Goal: Information Seeking & Learning: Check status

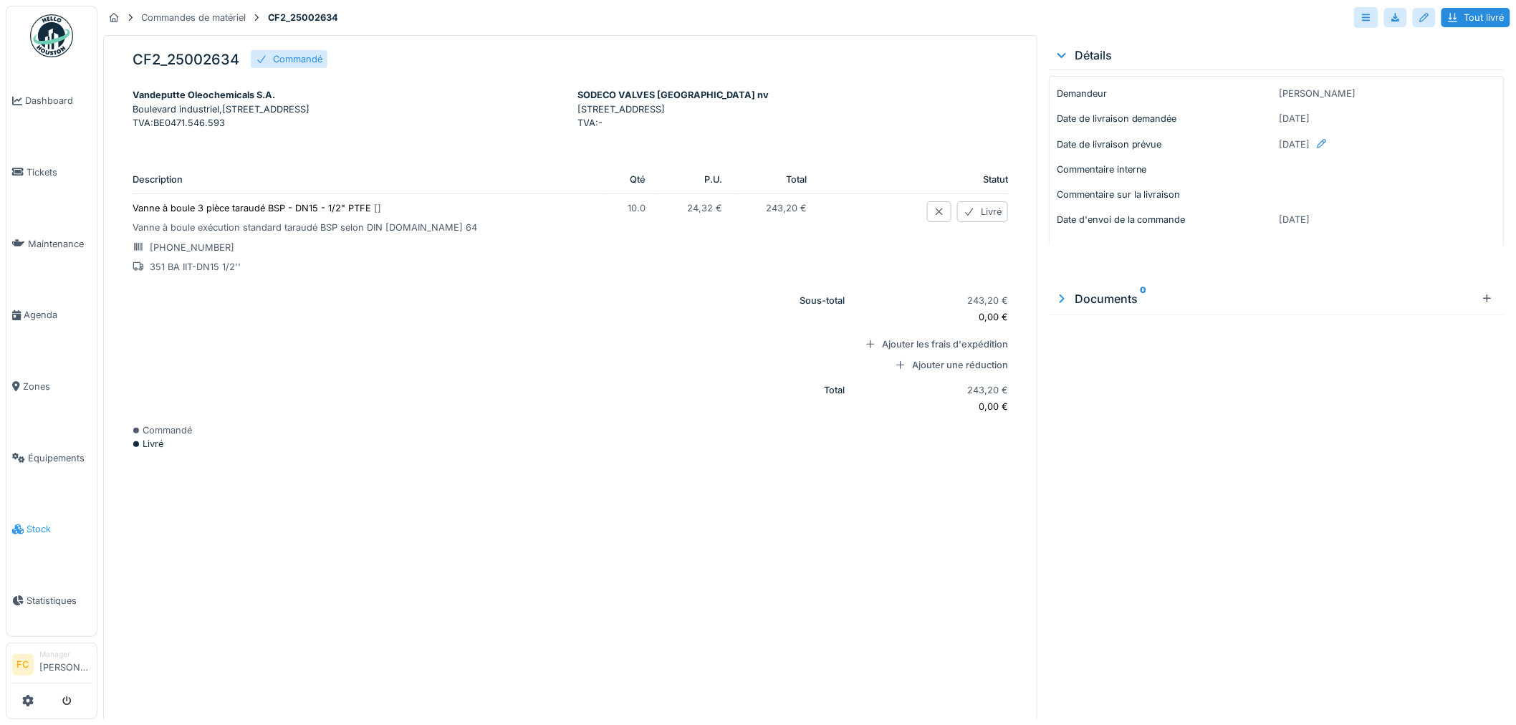
click at [13, 525] on icon at bounding box center [17, 530] width 11 height 10
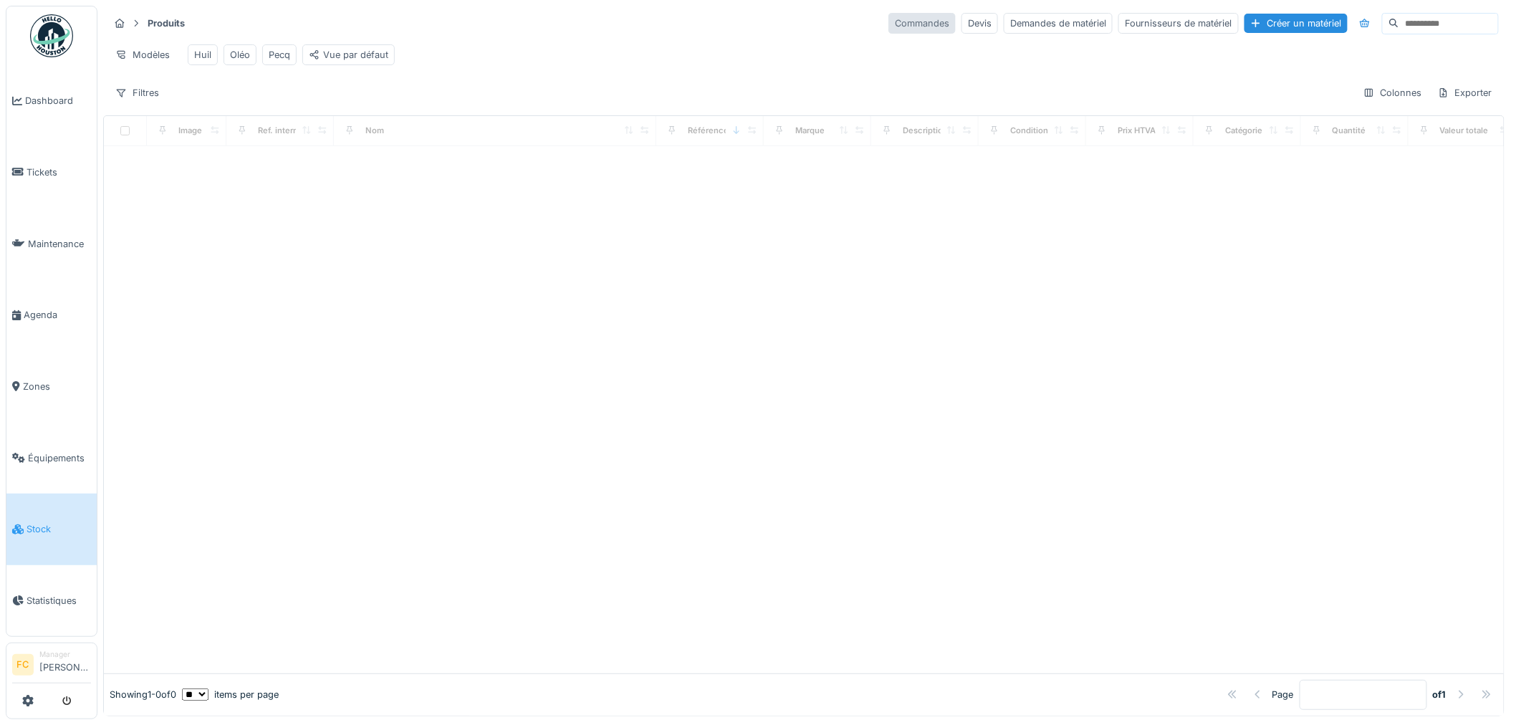
click at [889, 25] on div "Commandes" at bounding box center [922, 23] width 67 height 21
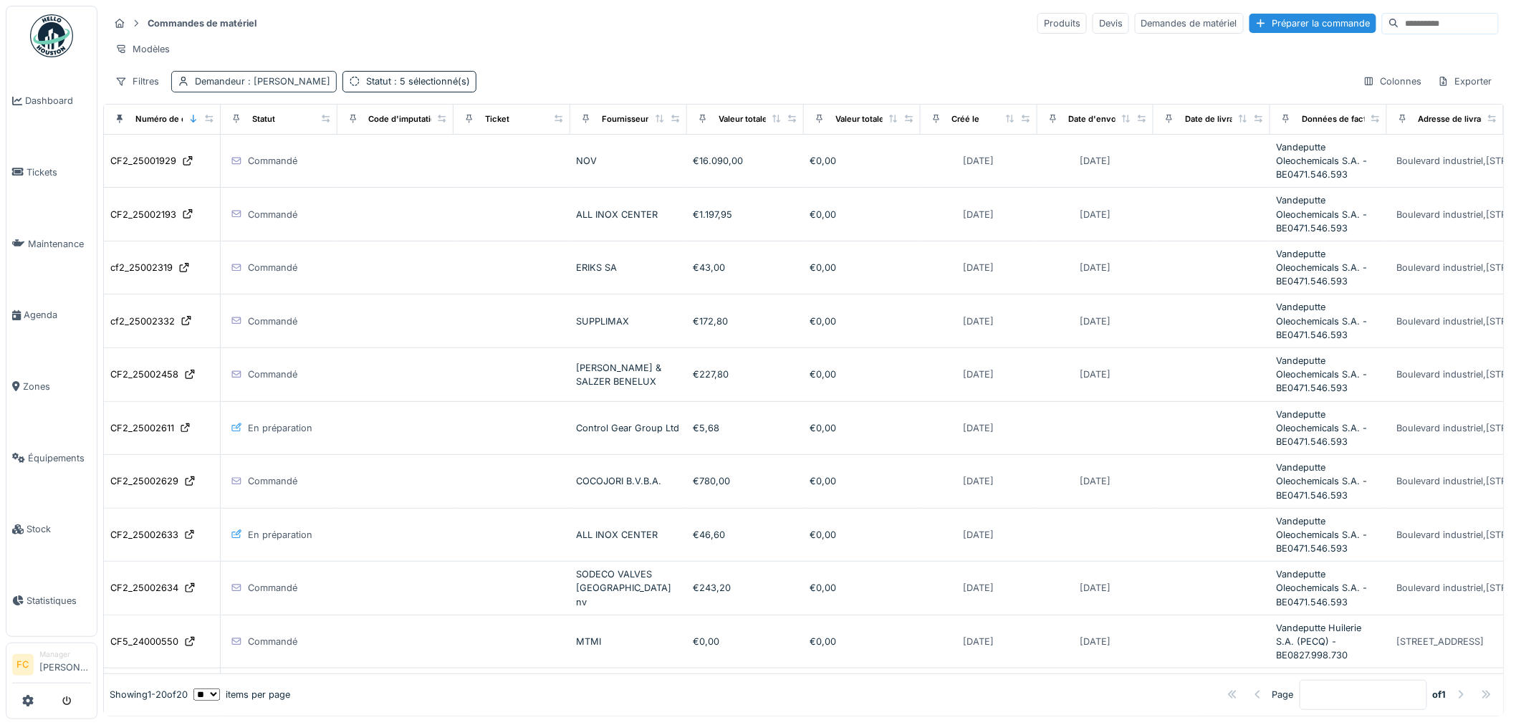
click at [272, 87] on span ": Florian Clément" at bounding box center [287, 81] width 85 height 11
click at [579, 92] on div "Filtres Demandeur : Florian Clément Statut : 5 sélectionné(s) Colonnes Exporter" at bounding box center [804, 81] width 1390 height 21
click at [416, 87] on span ": 5 sélectionné(s)" at bounding box center [430, 81] width 79 height 11
click at [113, 91] on div "Filtres" at bounding box center [137, 81] width 57 height 21
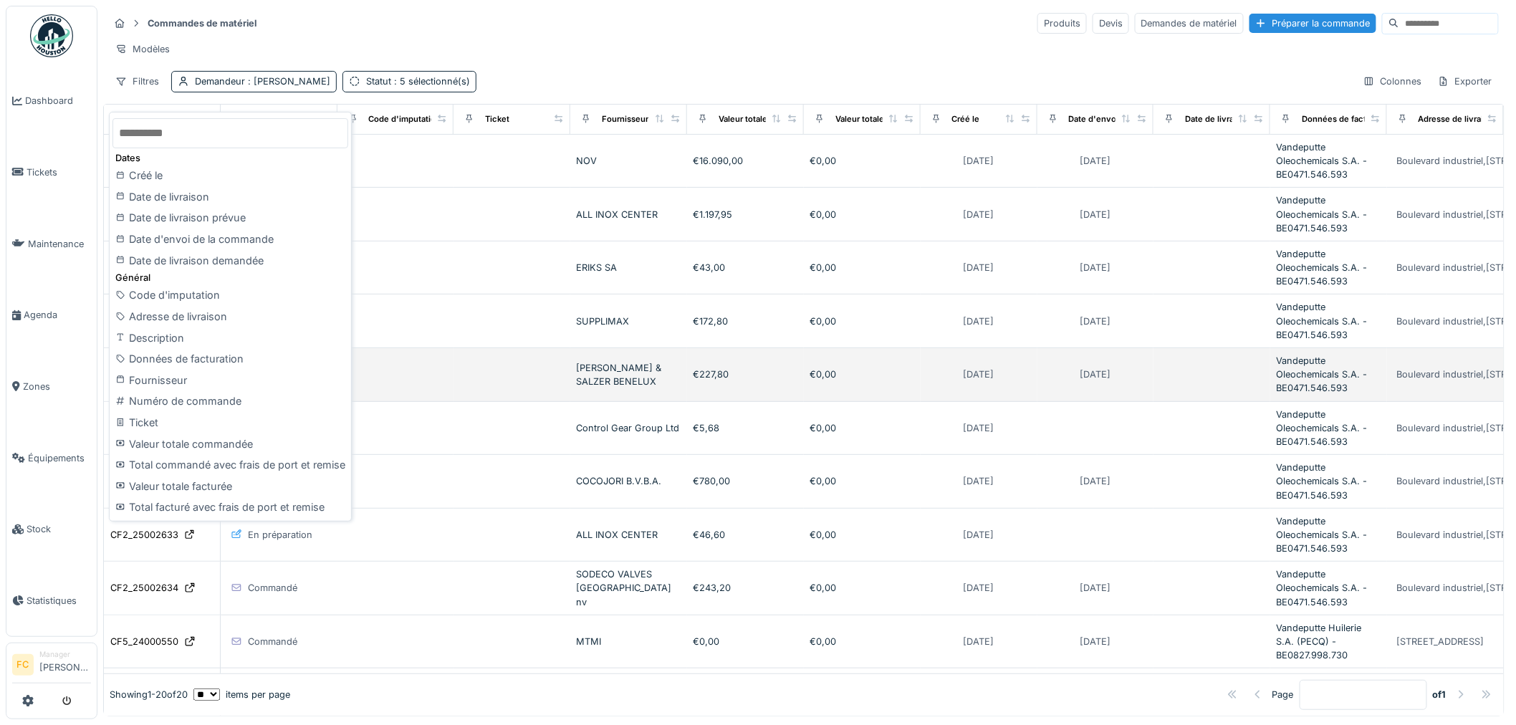
click at [159, 373] on div "Fournisseur" at bounding box center [230, 380] width 236 height 21
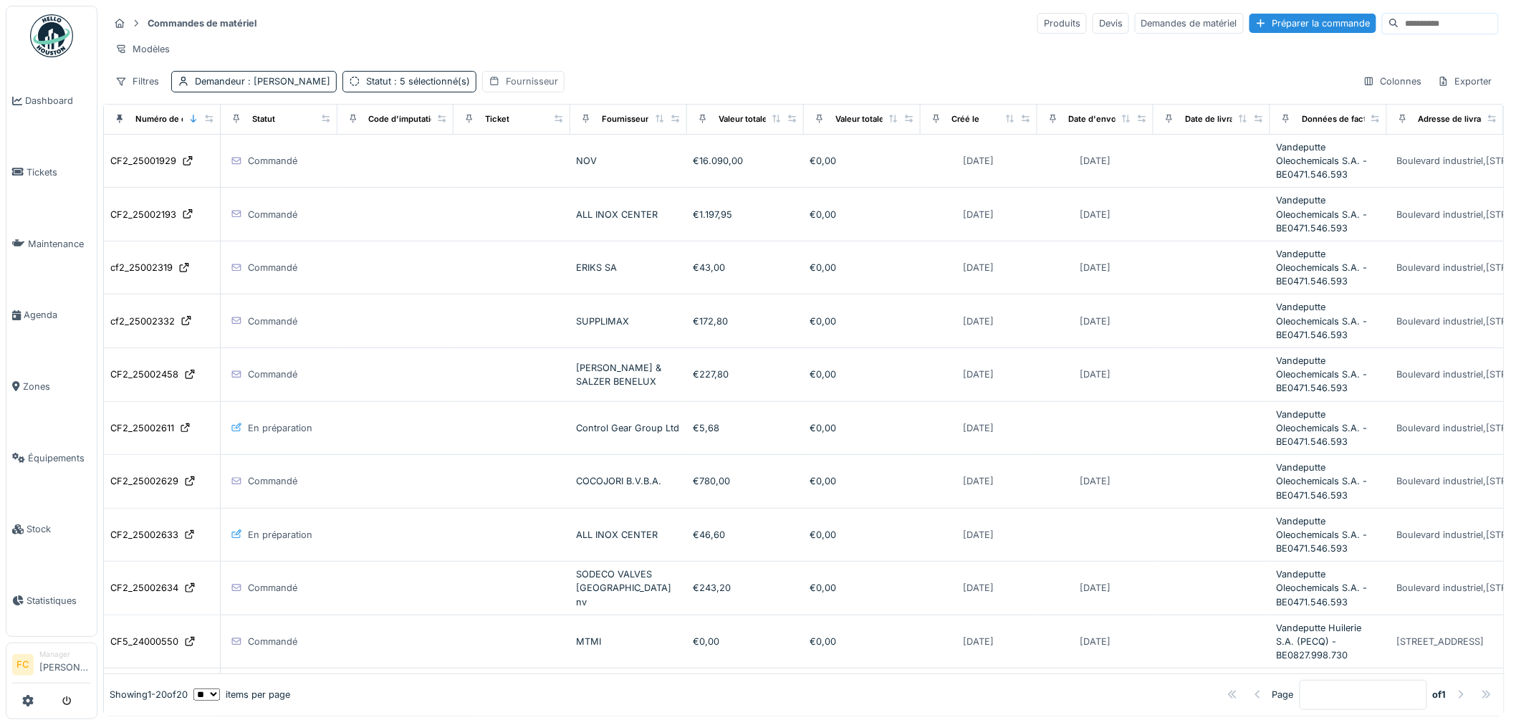
click at [492, 87] on div "Fournisseur" at bounding box center [523, 81] width 82 height 21
click at [513, 160] on div "Fournisseur" at bounding box center [524, 162] width 78 height 16
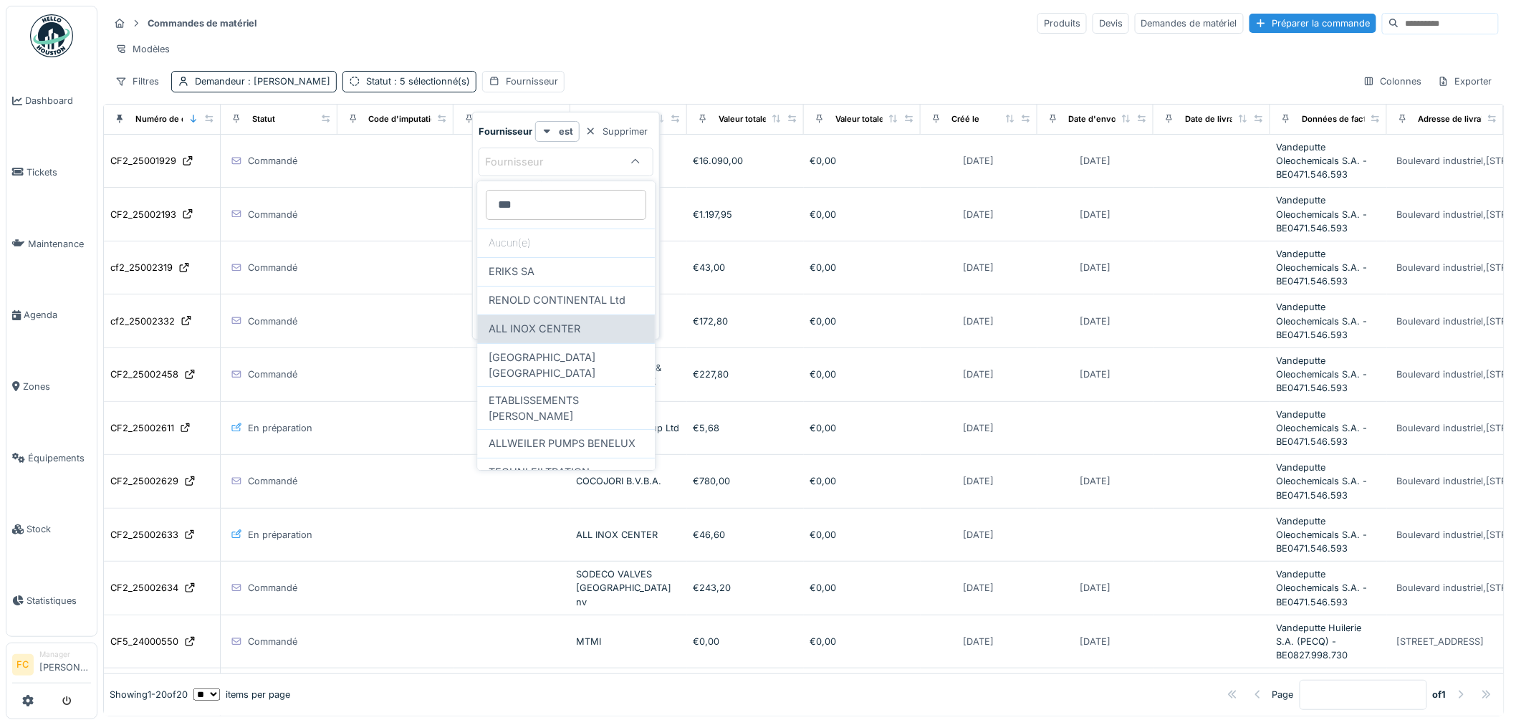
type input "***"
click at [536, 331] on span "ALL INOX CENTER" at bounding box center [535, 329] width 92 height 16
type input "***"
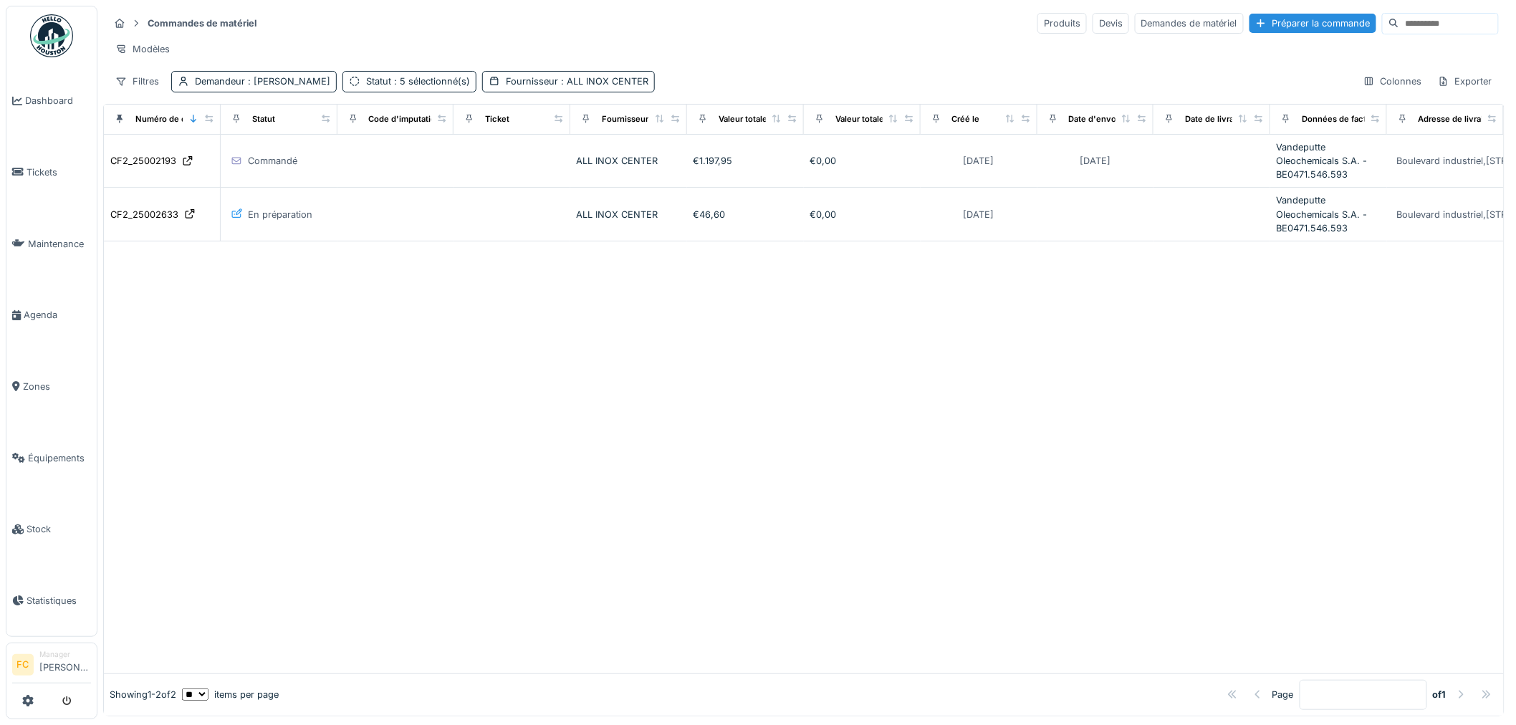
click at [709, 37] on hr at bounding box center [804, 37] width 1390 height 1
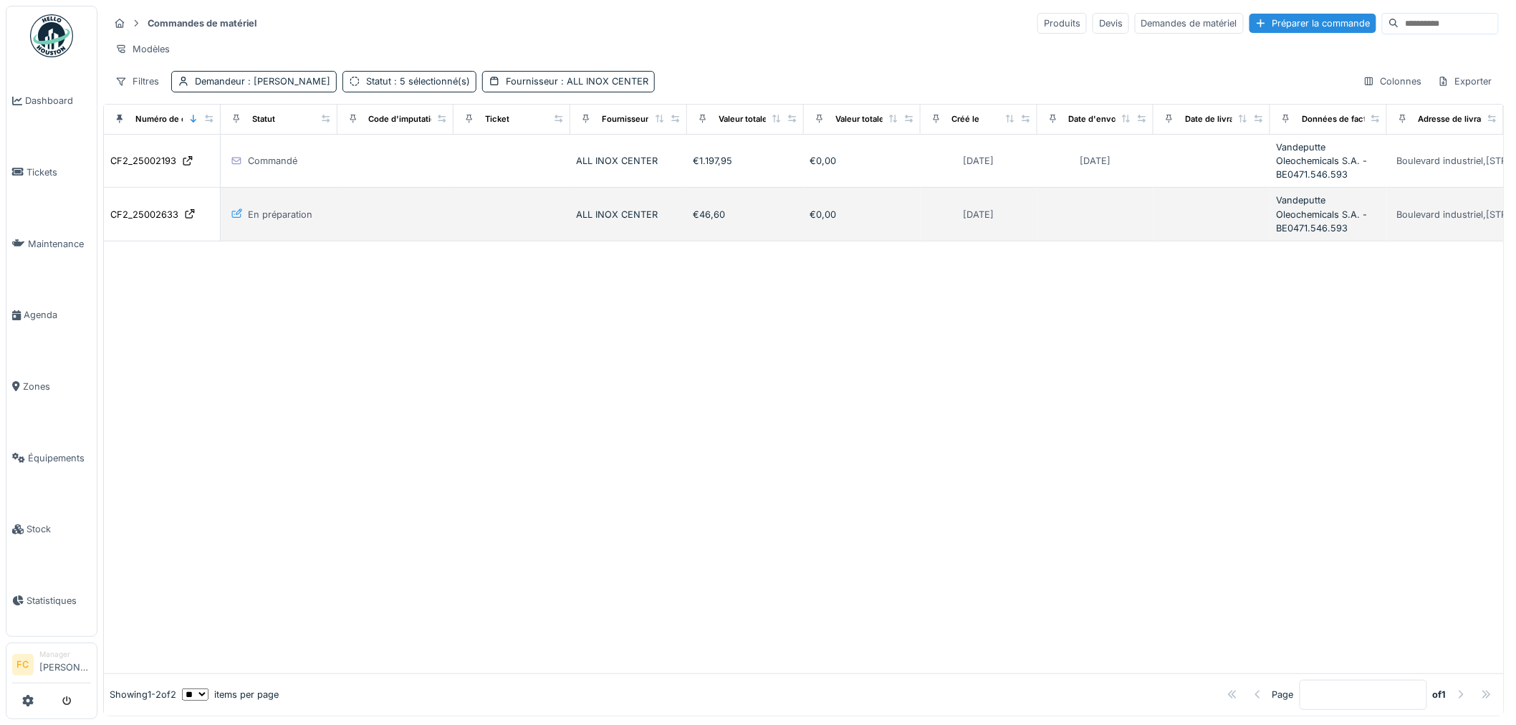
click at [280, 221] on div "En préparation" at bounding box center [280, 215] width 64 height 14
click at [158, 221] on div "CF2_25002633" at bounding box center [144, 215] width 68 height 14
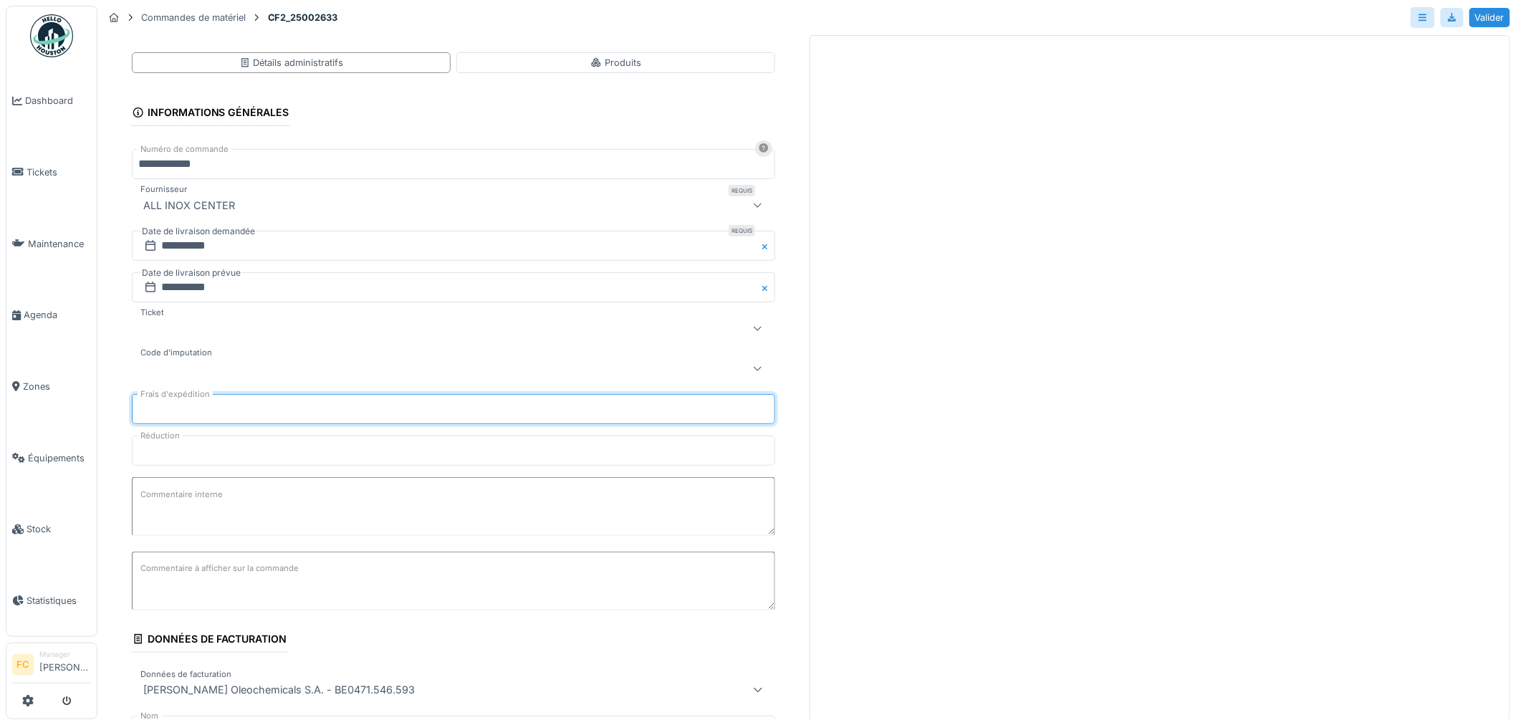
click at [168, 409] on input "***" at bounding box center [453, 409] width 643 height 30
drag, startPoint x: 168, startPoint y: 409, endPoint x: 140, endPoint y: 378, distance: 41.6
click at [110, 398] on div "**********" at bounding box center [453, 617] width 701 height 1141
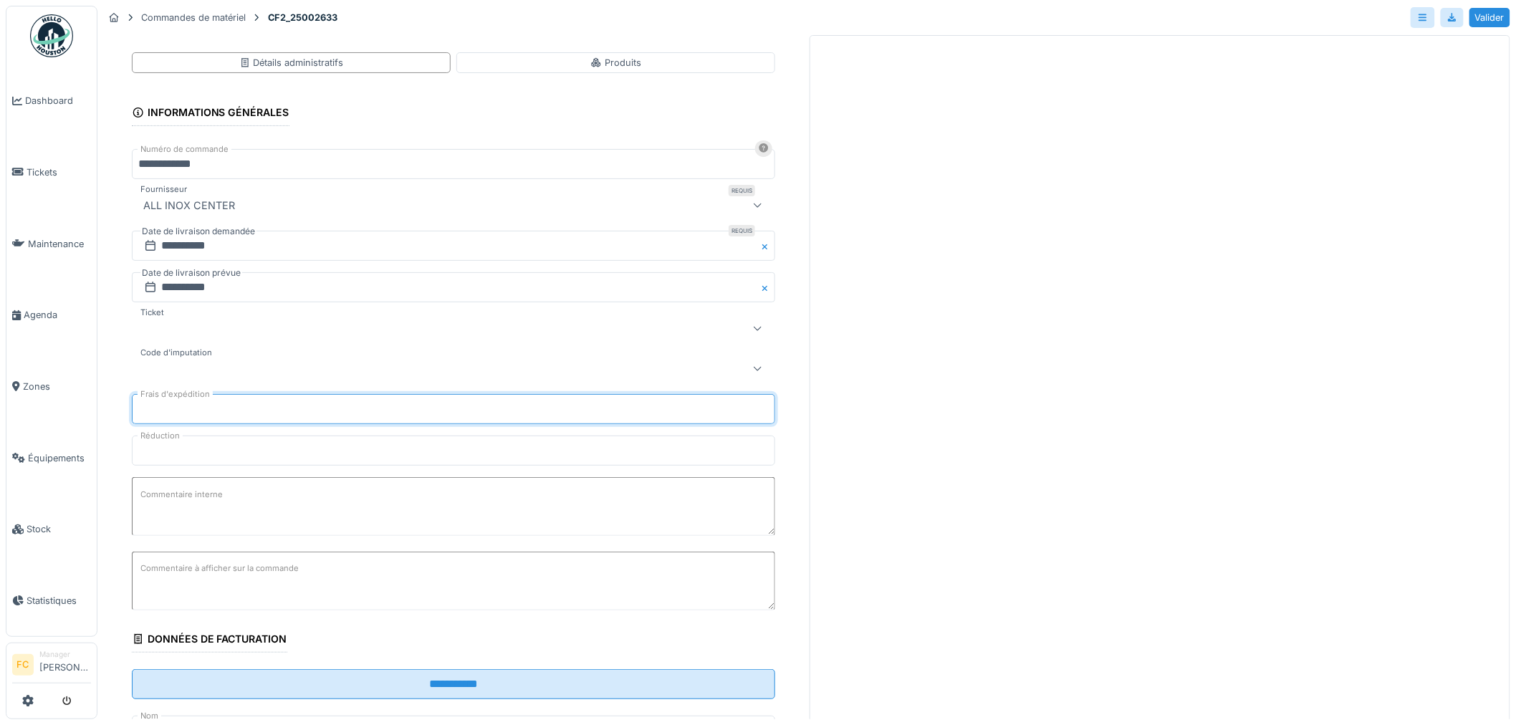
type input "*"
type input "**"
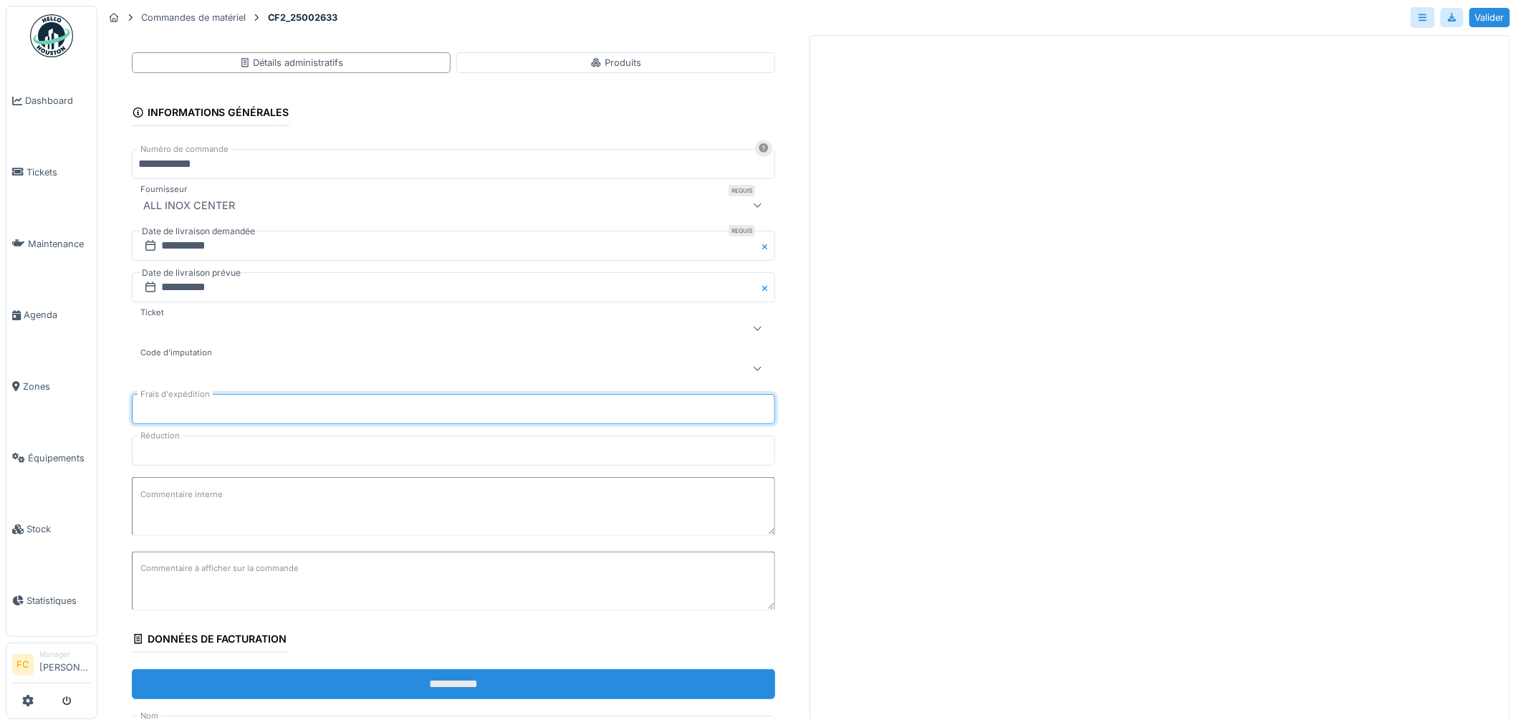
click at [316, 686] on input "**********" at bounding box center [453, 684] width 643 height 30
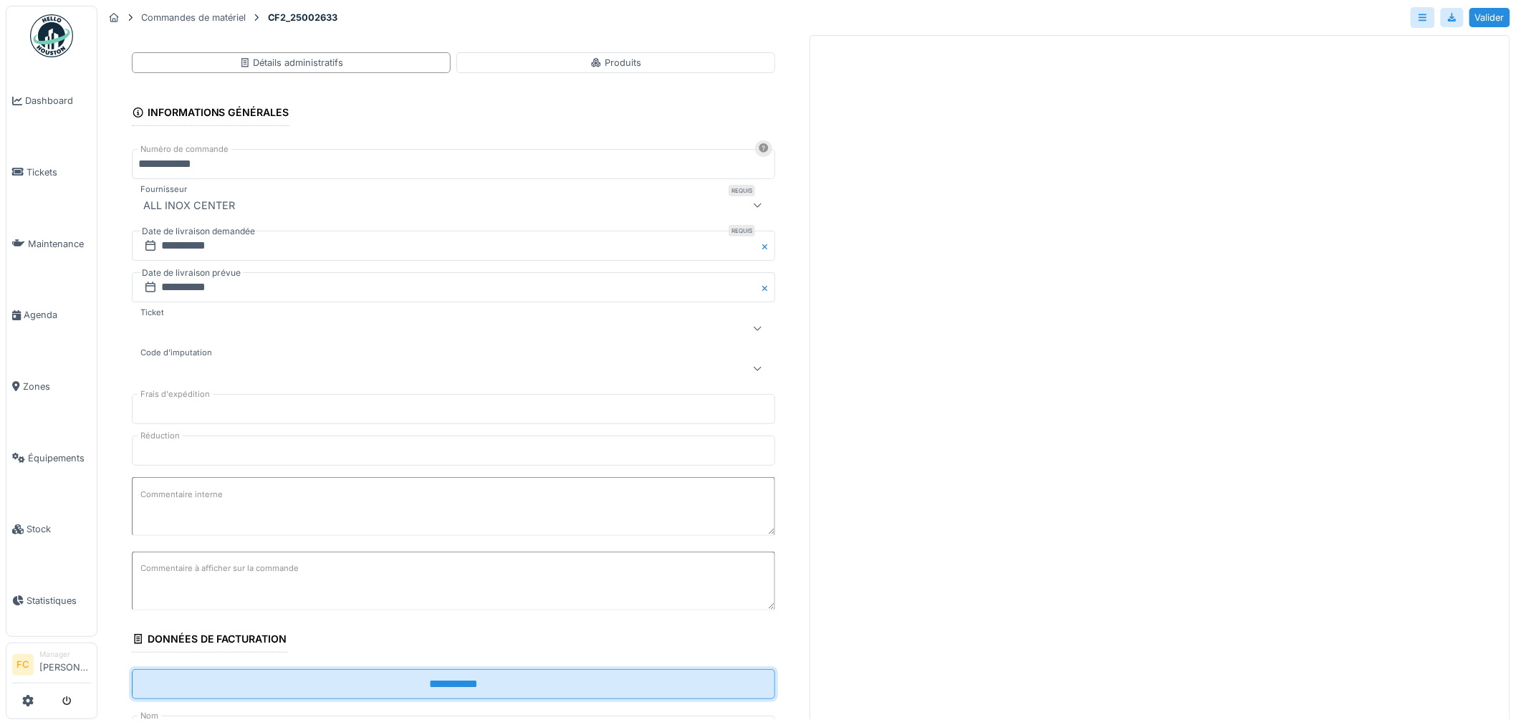
type input "****"
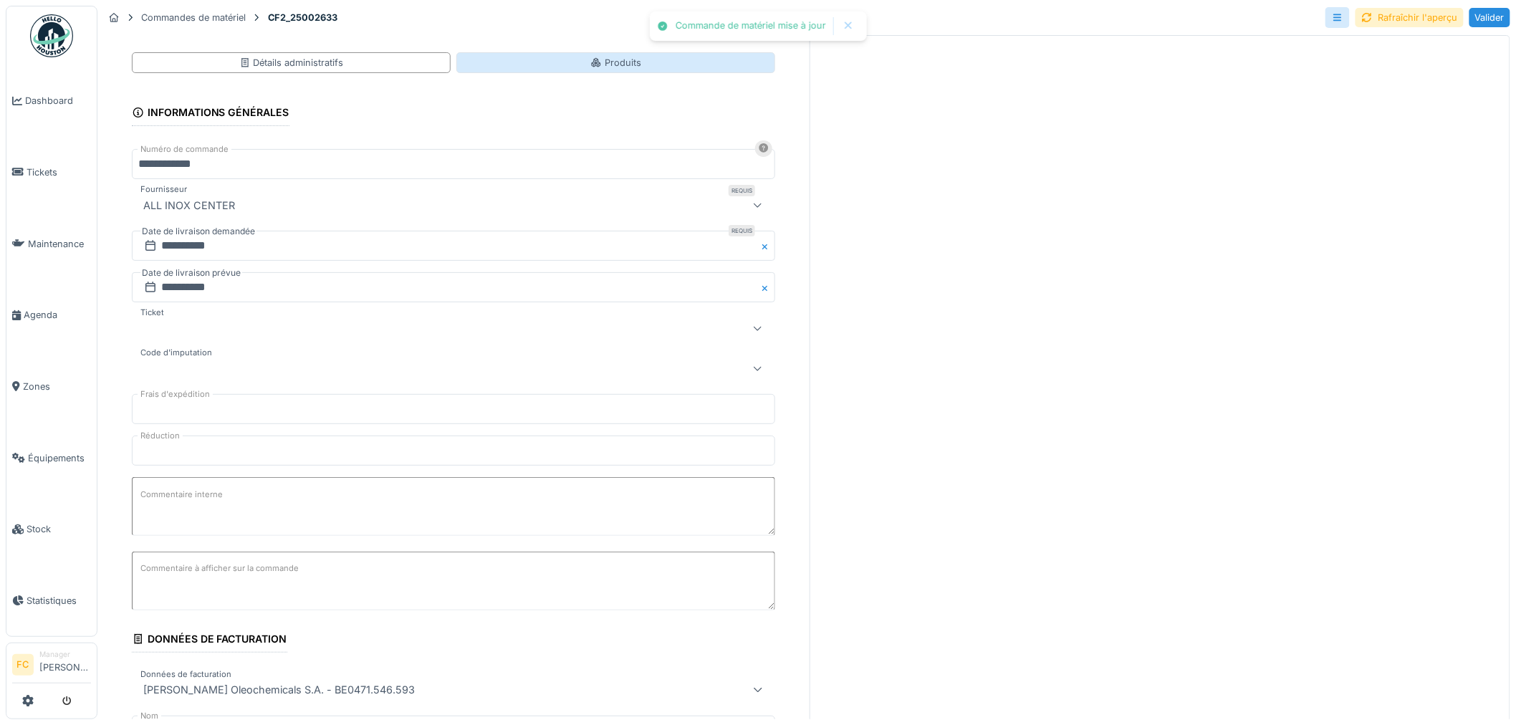
click at [570, 67] on div "Produits" at bounding box center [615, 62] width 319 height 21
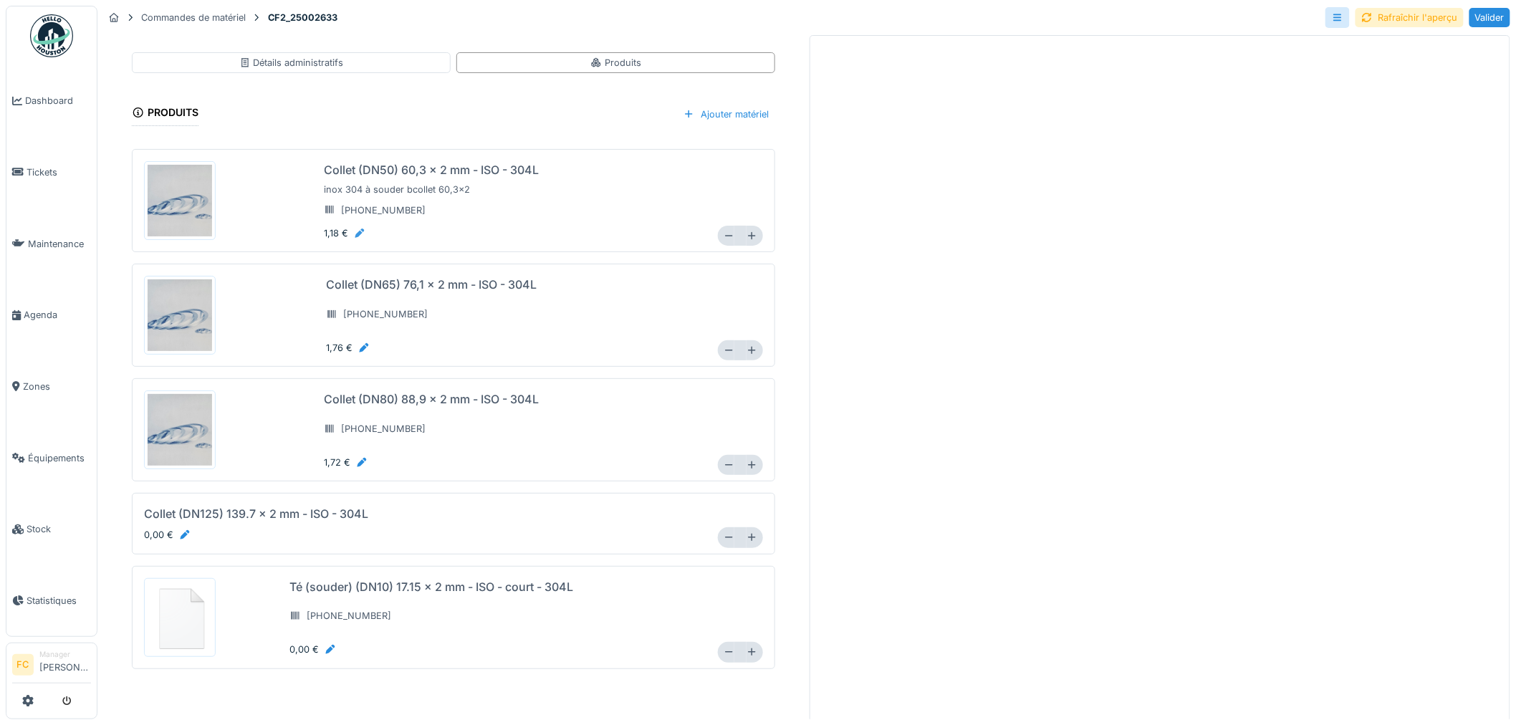
click at [354, 232] on div at bounding box center [359, 233] width 11 height 14
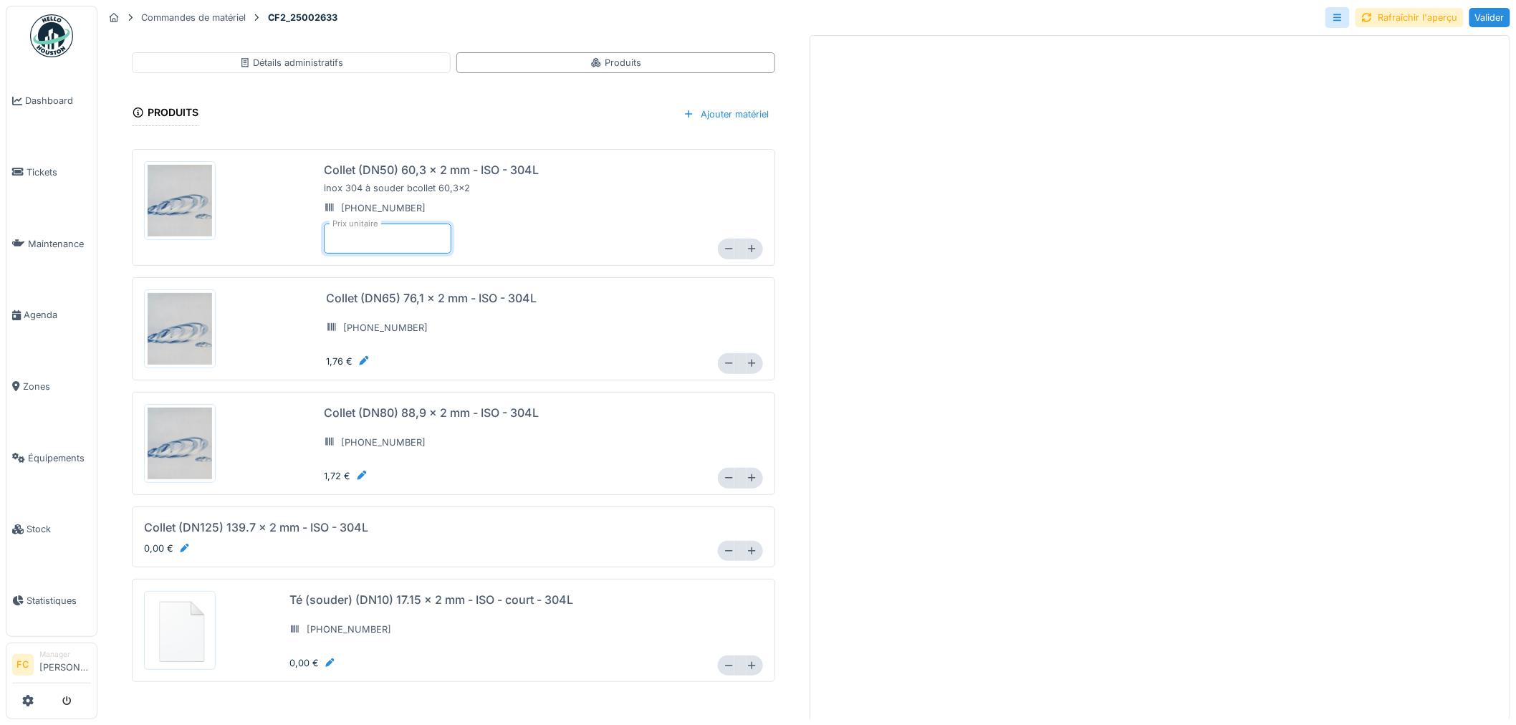
type input "****"
click at [517, 231] on div "Collet (DN50) 60,3 x 2 mm - ISO - 304L inox 304 à souder bcollet 60,3x2 150-160…" at bounding box center [515, 207] width 383 height 92
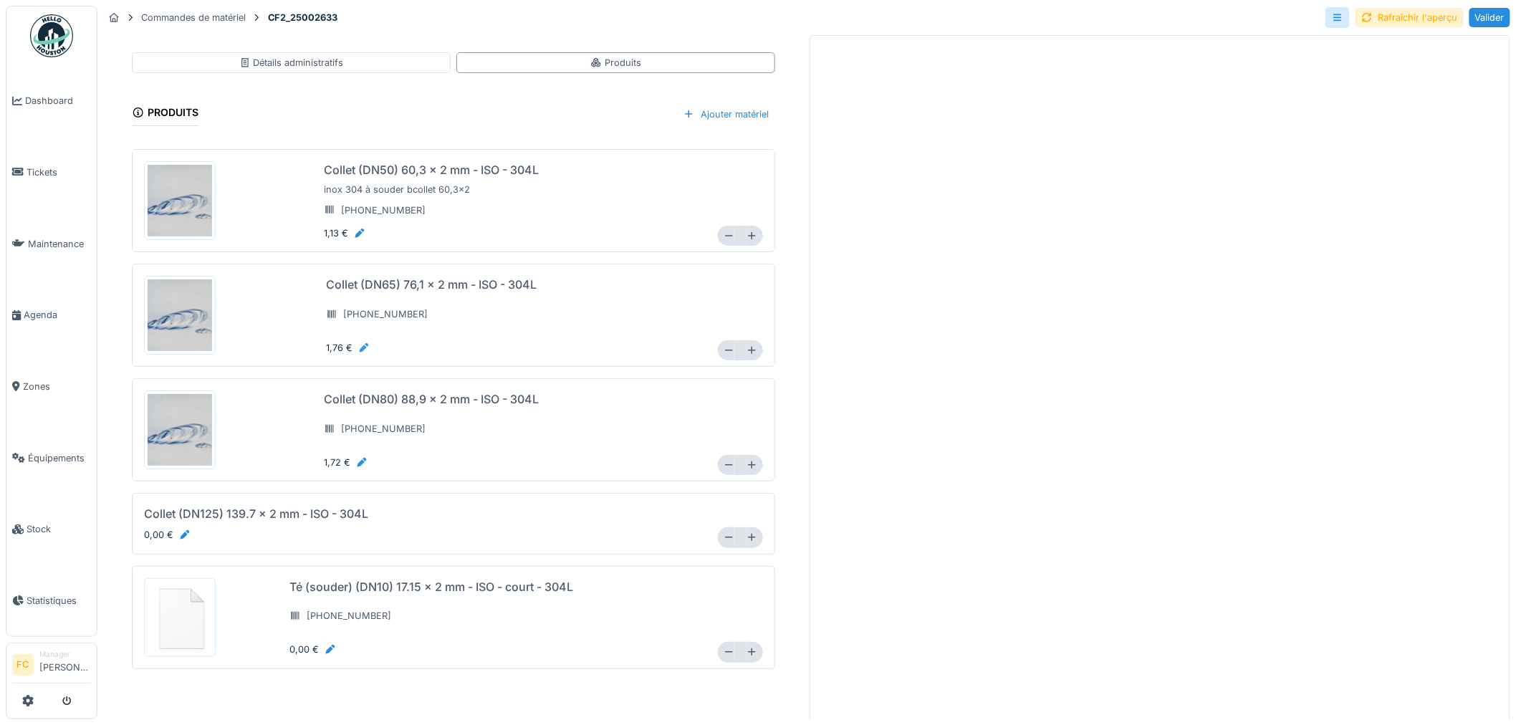
click at [358, 344] on div at bounding box center [363, 348] width 11 height 14
type input "****"
click at [556, 328] on div "Collet (DN65) 76,1 x 2 mm - ISO - 304L 150-160-090 Prix unitaire ****" at bounding box center [516, 315] width 380 height 79
click at [356, 466] on div at bounding box center [361, 463] width 11 height 14
drag, startPoint x: 345, startPoint y: 466, endPoint x: 325, endPoint y: 469, distance: 19.6
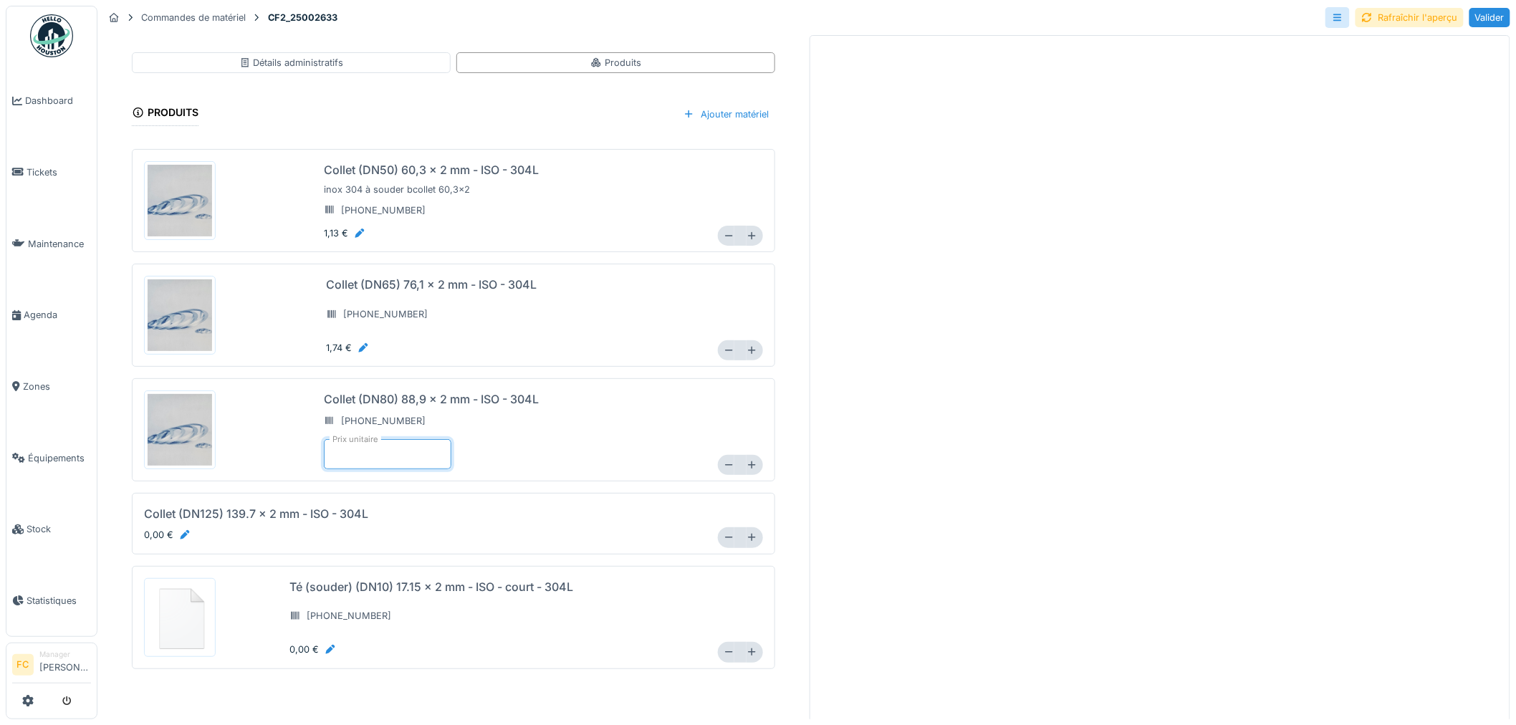
click at [325, 469] on input "****" at bounding box center [388, 454] width 128 height 30
type input "****"
click at [276, 456] on div at bounding box center [228, 430] width 168 height 90
click at [180, 537] on div at bounding box center [184, 535] width 11 height 14
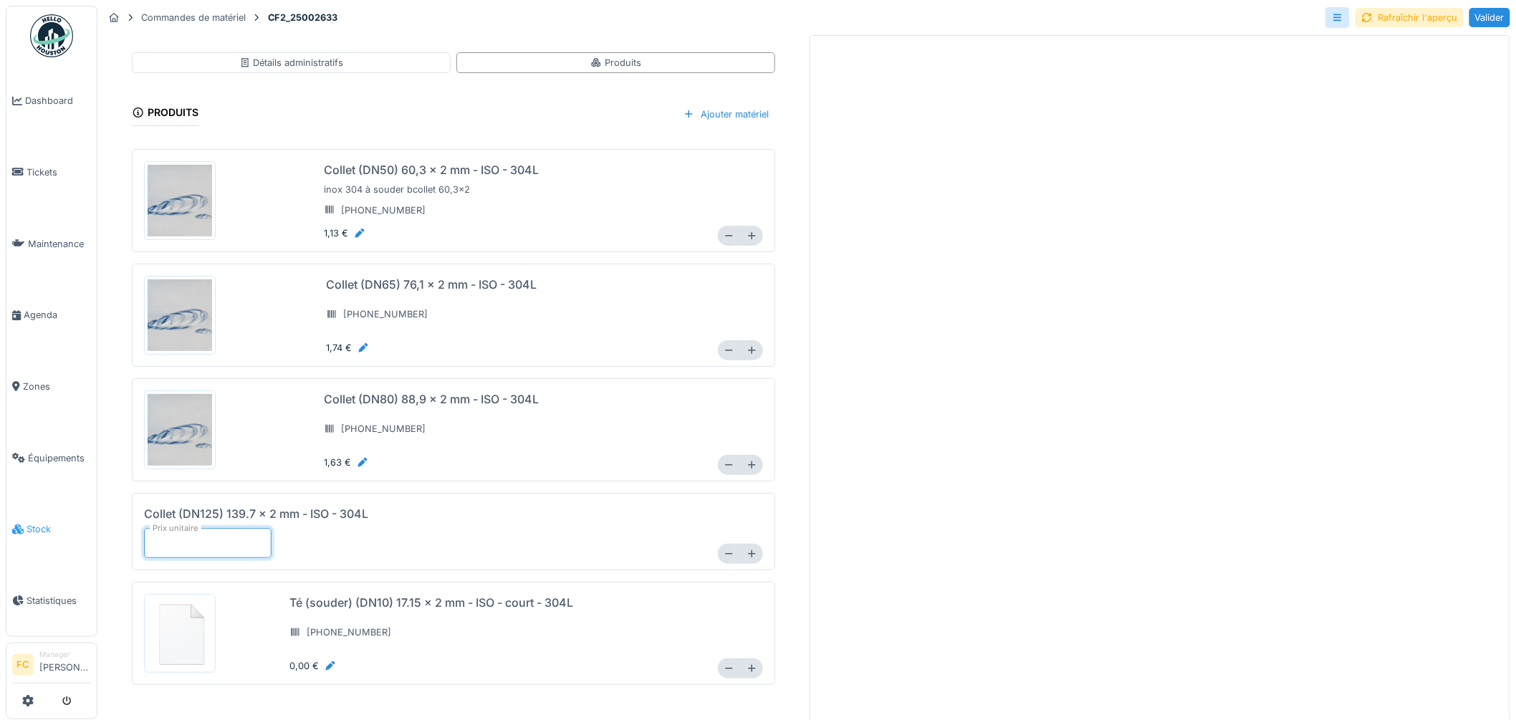
drag, startPoint x: 188, startPoint y: 541, endPoint x: 67, endPoint y: 540, distance: 121.8
click at [68, 540] on body "Dashboard Tickets Maintenance Agenda Zones Équipements Stock Statistiques FC Ma…" at bounding box center [758, 362] width 1516 height 725
type input "*"
drag, startPoint x: 156, startPoint y: 541, endPoint x: 133, endPoint y: 548, distance: 24.7
click at [133, 548] on div "Collet (DN125) 139.7 x 2 mm - ISO - 304L Prix unitaire *** *" at bounding box center [453, 531] width 643 height 77
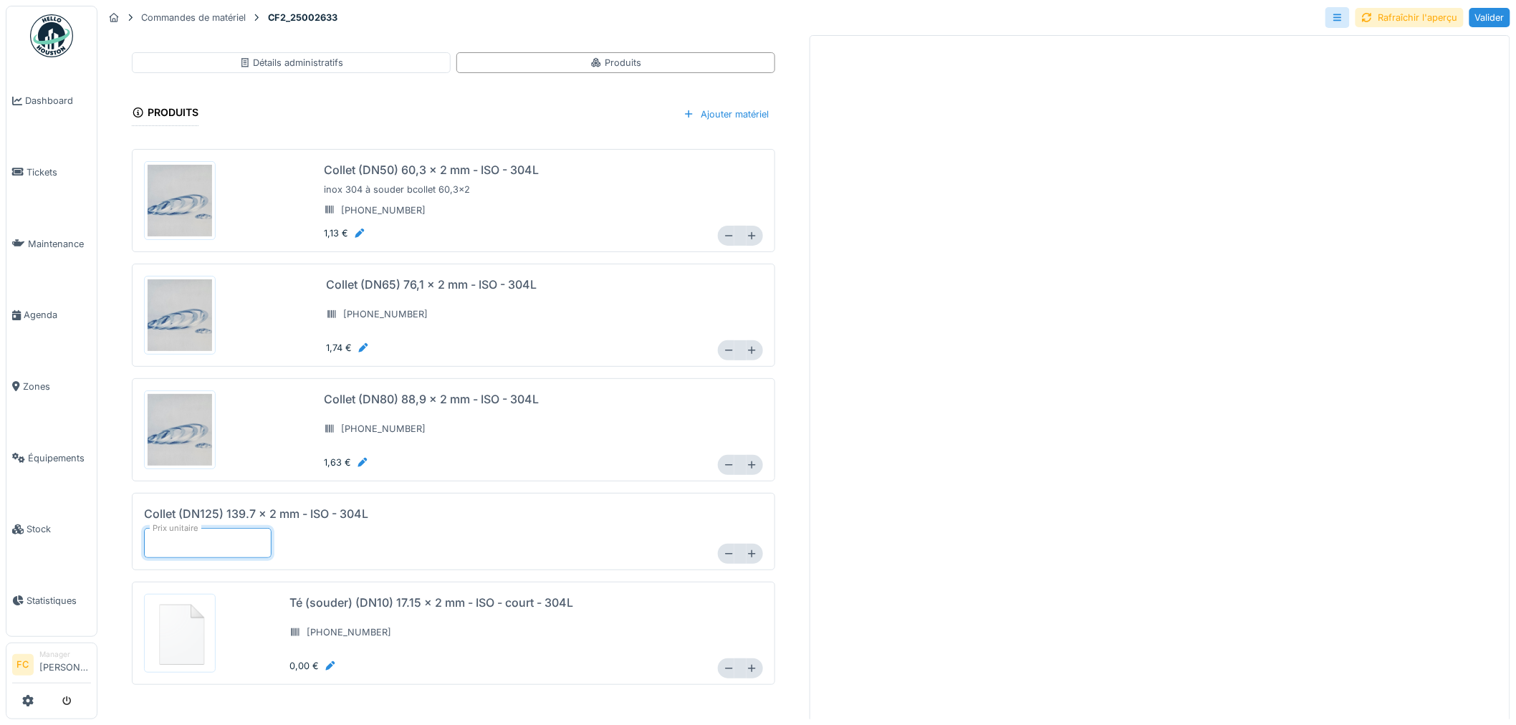
type input "****"
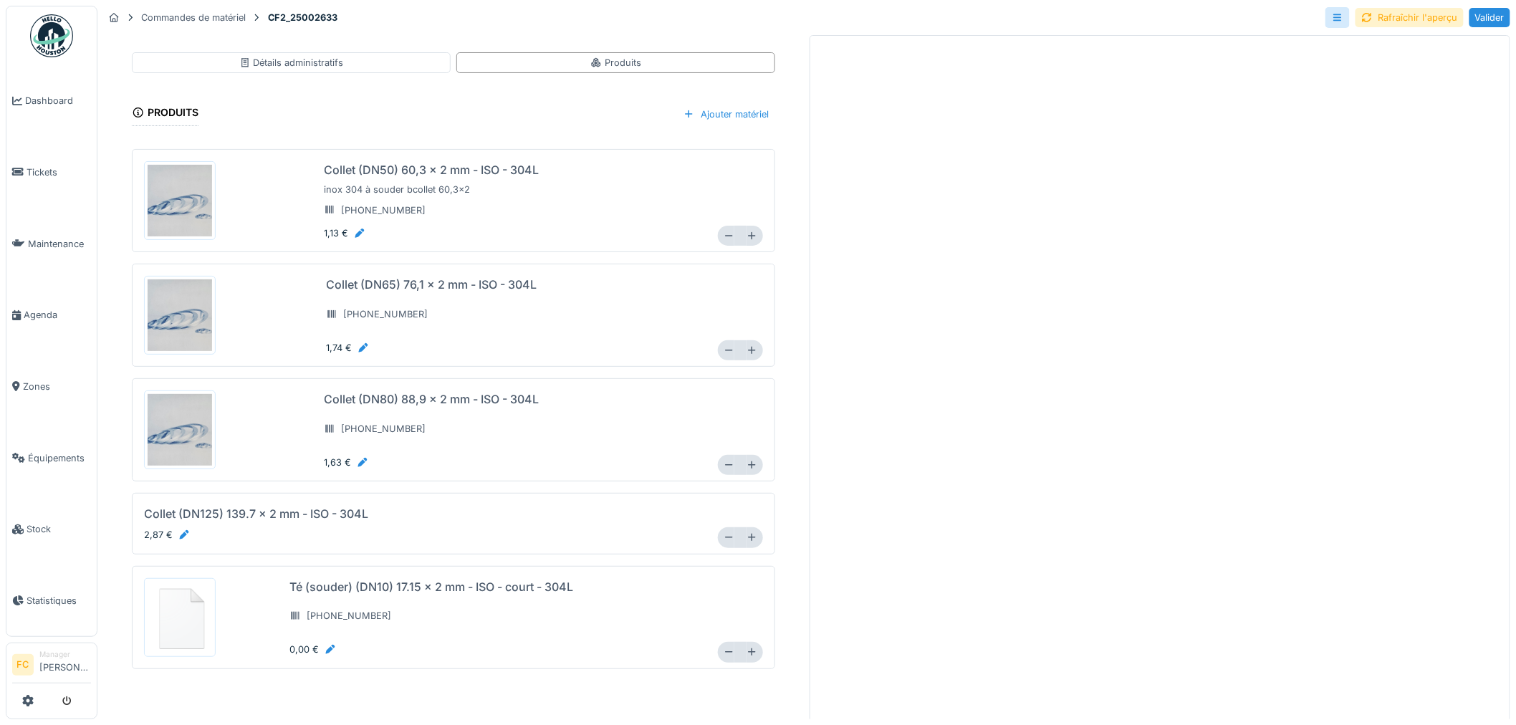
click at [377, 547] on div "Collet (DN125) 139.7 x 2 mm - ISO - 304L 2,87 € *" at bounding box center [453, 523] width 619 height 48
click at [325, 643] on div at bounding box center [330, 650] width 11 height 14
drag, startPoint x: 311, startPoint y: 634, endPoint x: 161, endPoint y: 613, distance: 151.9
click at [161, 613] on div "Té (souder) (DN10) 17.15 x 2 mm - ISO - court - 304L 150-160-301 Prix unitaire …" at bounding box center [453, 618] width 619 height 90
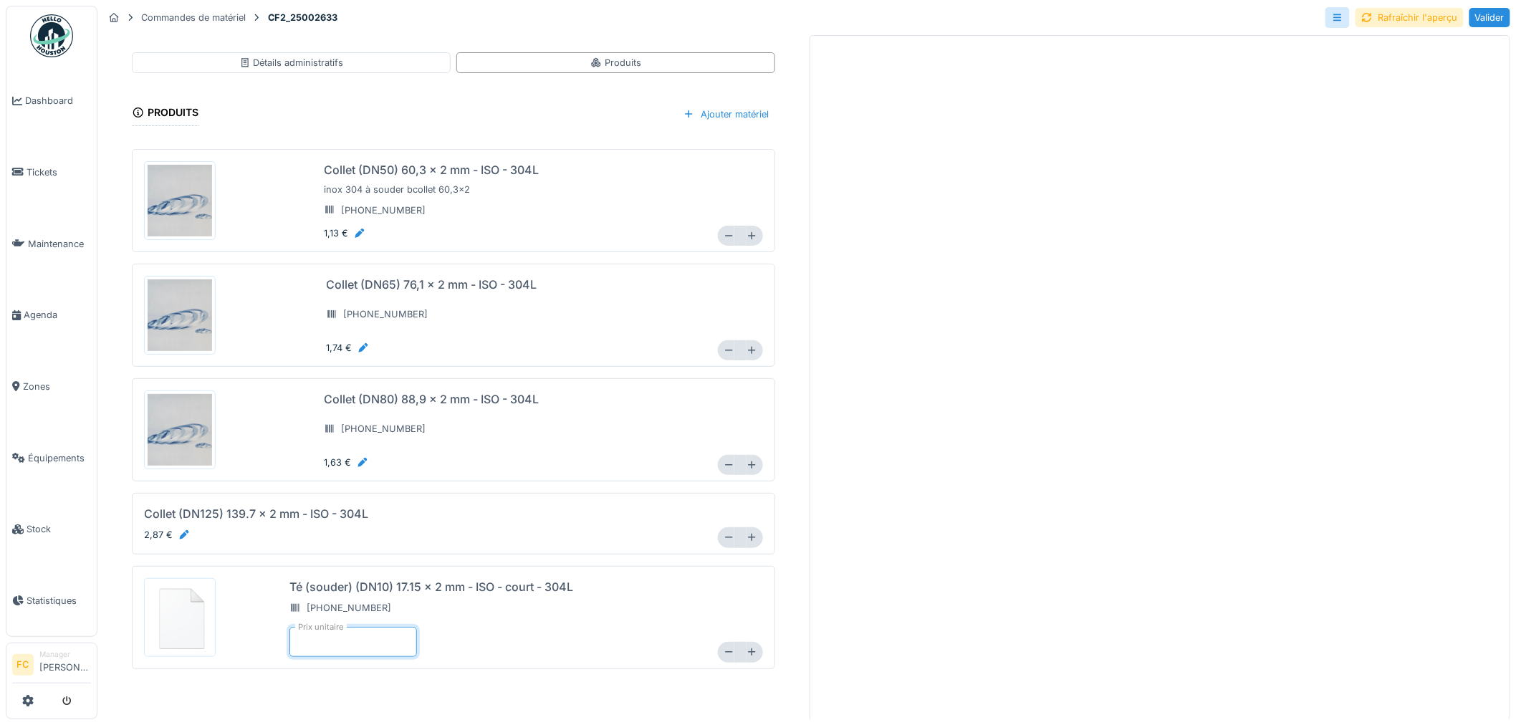
type input "*"
drag, startPoint x: 285, startPoint y: 631, endPoint x: 264, endPoint y: 632, distance: 21.5
click at [266, 633] on div "Té (souder) (DN10) 17.15 x 2 mm - ISO - court - 304L 150-160-301 Prix unitaire …" at bounding box center [453, 618] width 619 height 90
type input "****"
click at [555, 617] on div "Té (souder) (DN10) 17.15 x 2 mm - ISO - court - 304L 150-160-301 Prix unitaire …" at bounding box center [497, 617] width 417 height 79
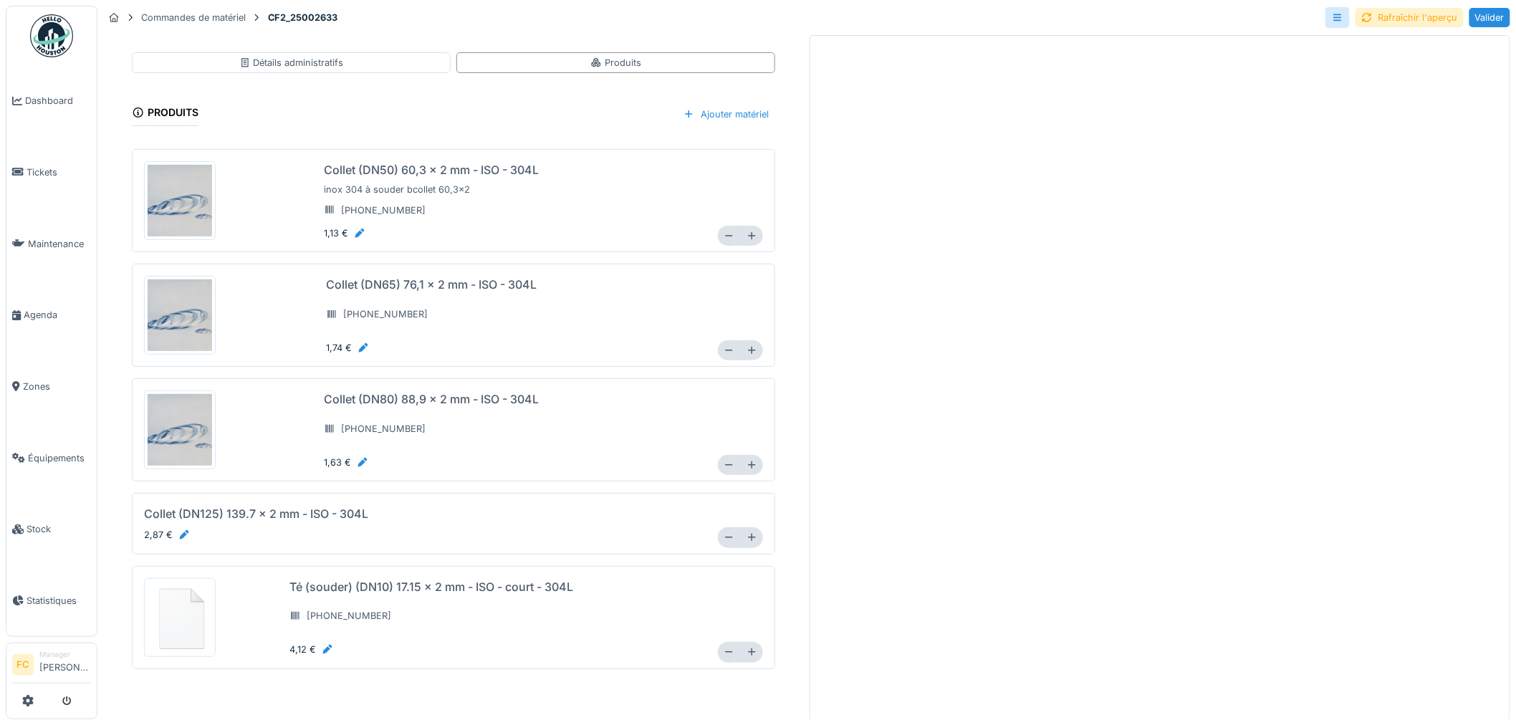
scroll to position [0, 0]
click at [1371, 15] on div "Rafraîchir l'aperçu" at bounding box center [1410, 17] width 108 height 19
click at [1371, 17] on div "Commandes de matériel CF2_25002633 Valider" at bounding box center [806, 20] width 1407 height 29
click at [1482, 23] on div "Valider" at bounding box center [1490, 17] width 41 height 19
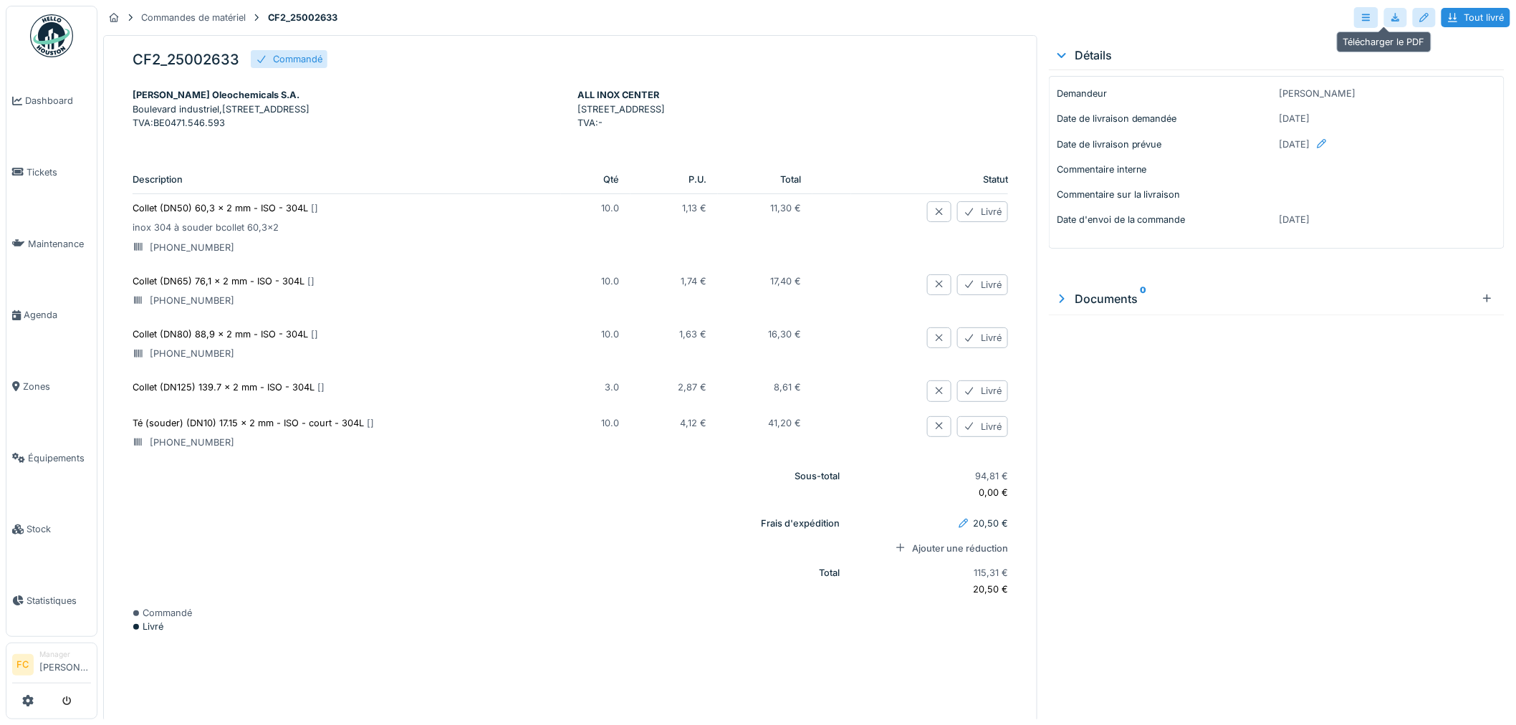
click at [1390, 23] on div at bounding box center [1395, 18] width 11 height 14
click at [1390, 19] on div at bounding box center [1395, 18] width 11 height 14
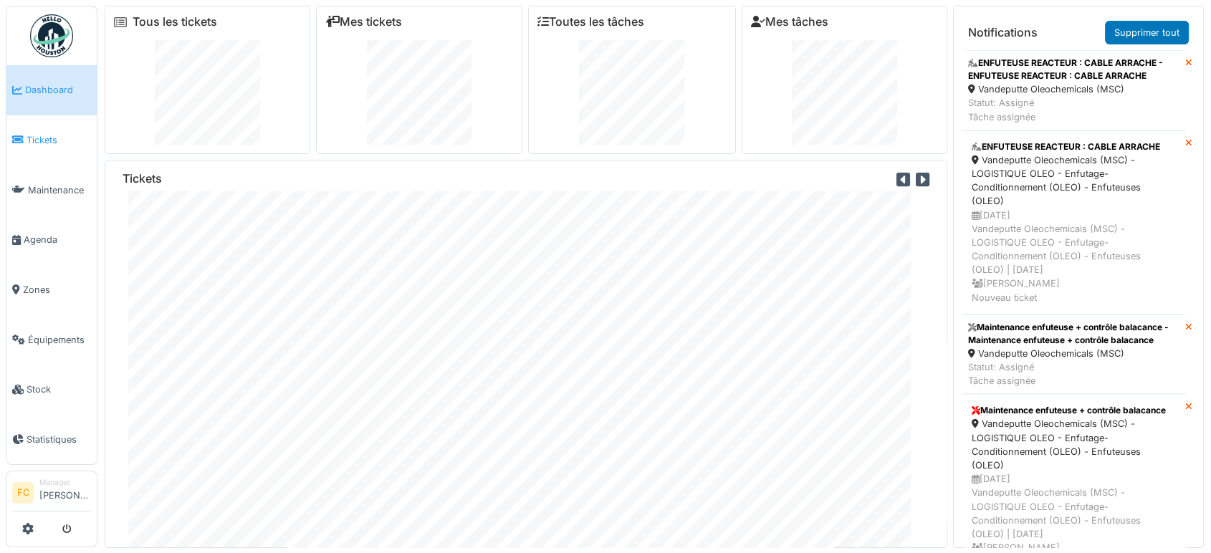
click at [37, 124] on link "Tickets" at bounding box center [51, 140] width 90 height 50
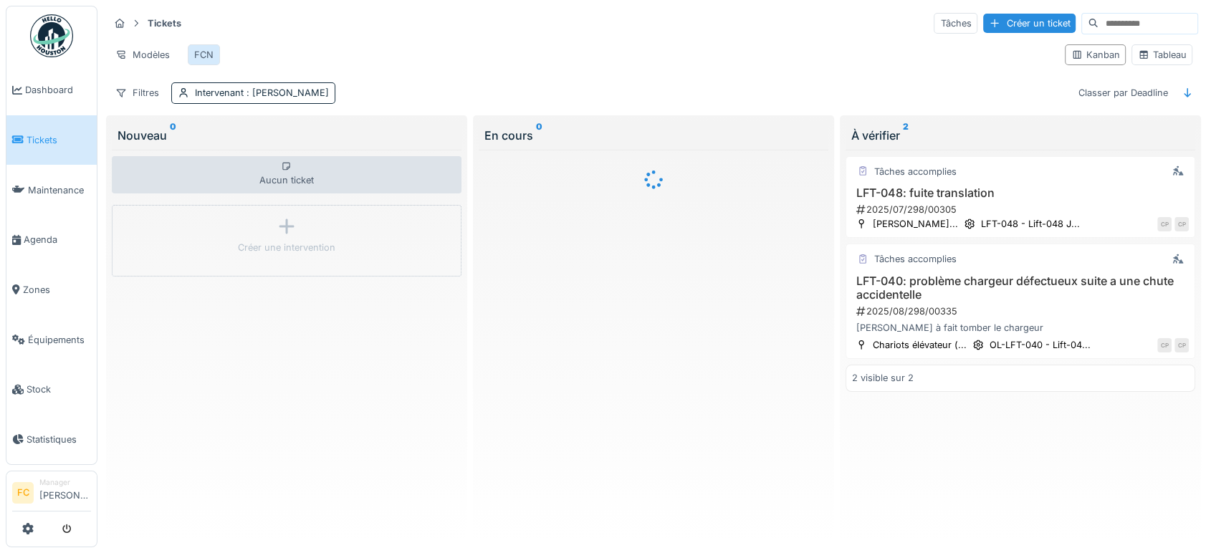
click at [206, 56] on div "FCN" at bounding box center [203, 55] width 19 height 14
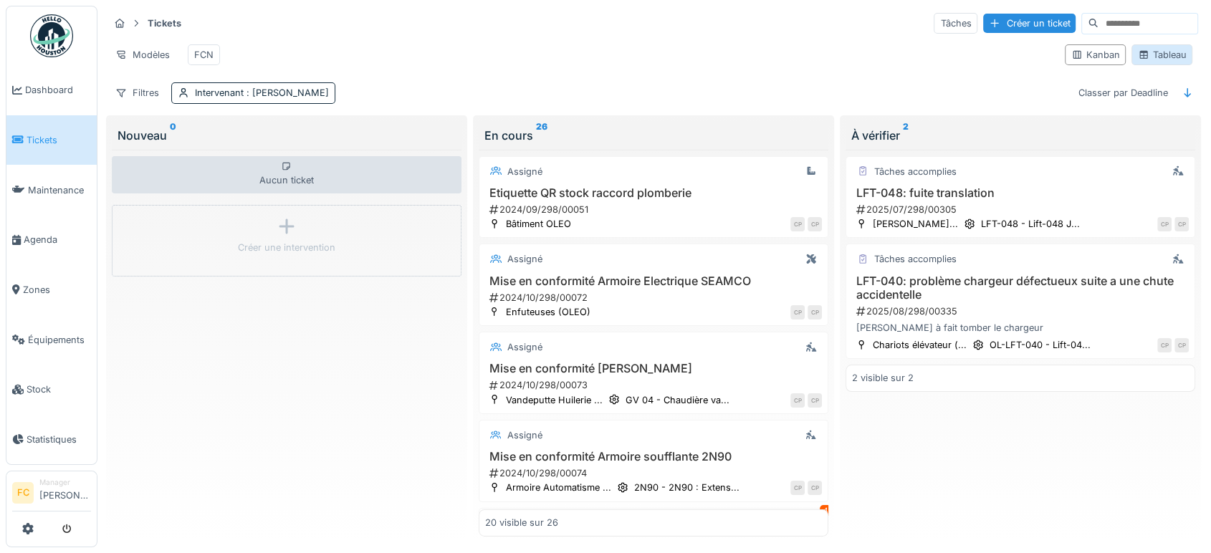
click at [1141, 59] on div "Tableau" at bounding box center [1162, 55] width 48 height 14
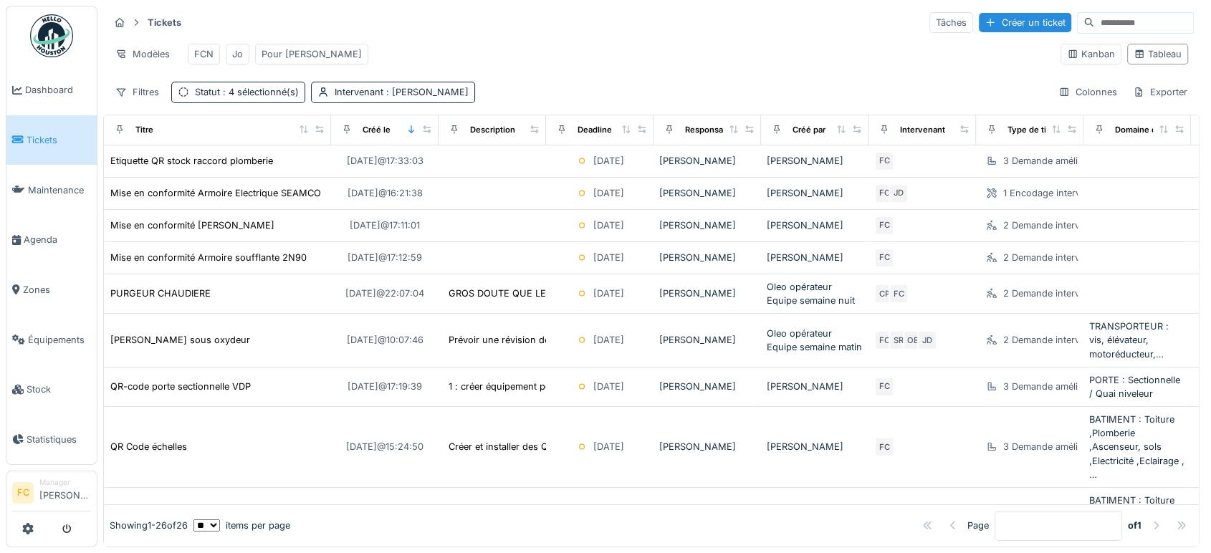
drag, startPoint x: 352, startPoint y: 128, endPoint x: 321, endPoint y: 115, distance: 33.1
click at [321, 115] on th "Titre" at bounding box center [217, 130] width 227 height 30
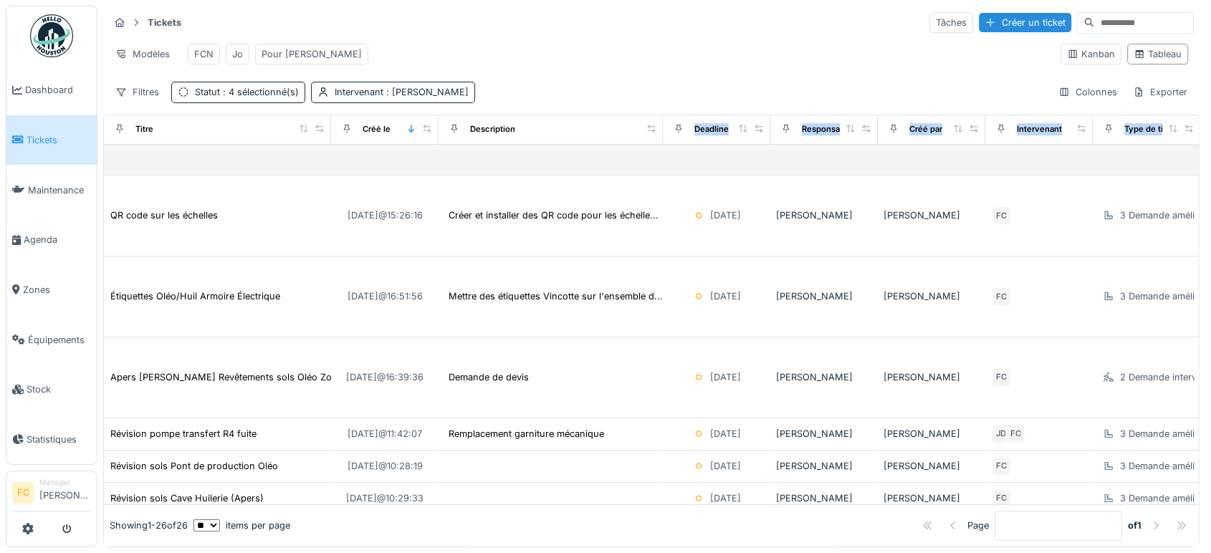
scroll to position [237, 0]
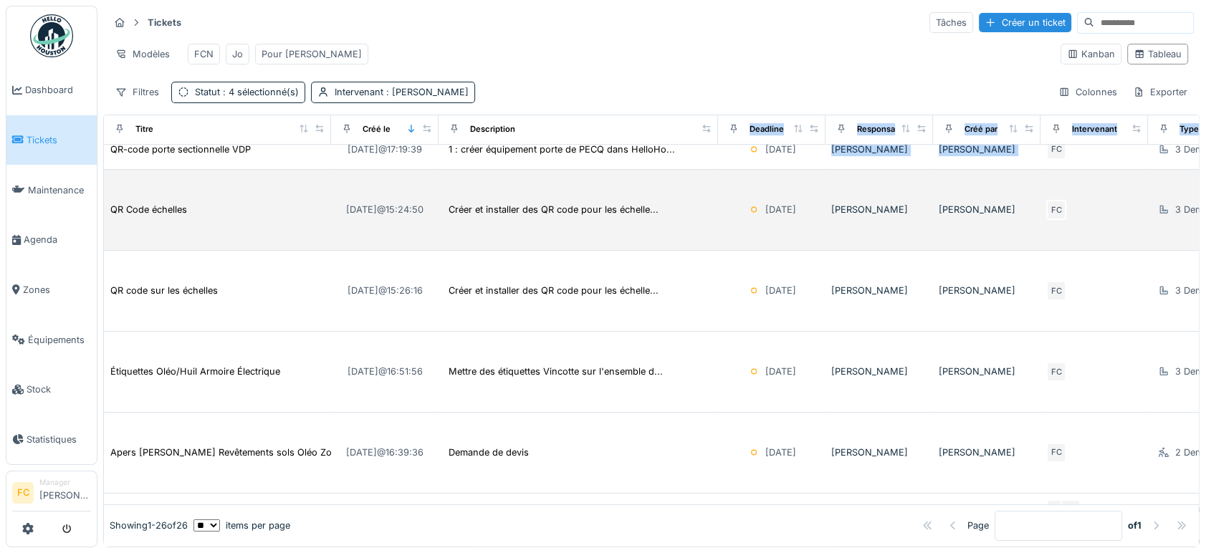
drag, startPoint x: 536, startPoint y: 128, endPoint x: 715, endPoint y: 183, distance: 187.2
click at [715, 183] on table "Titre Créé le Description Deadline Responsable Créé par Intervenant Type de tic…" at bounding box center [1217, 445] width 2226 height 1134
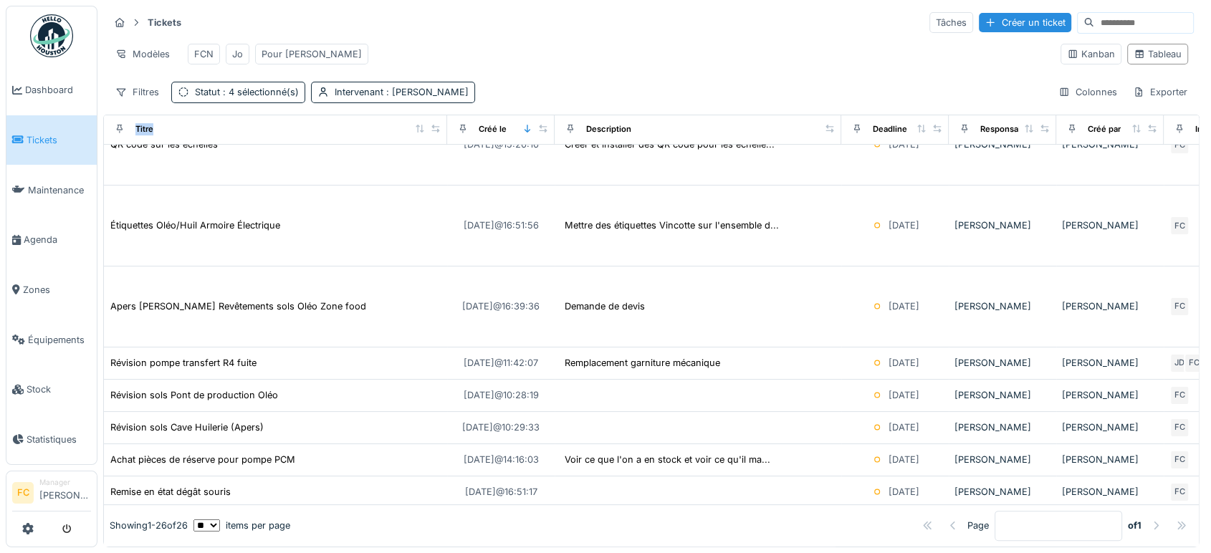
scroll to position [125, 0]
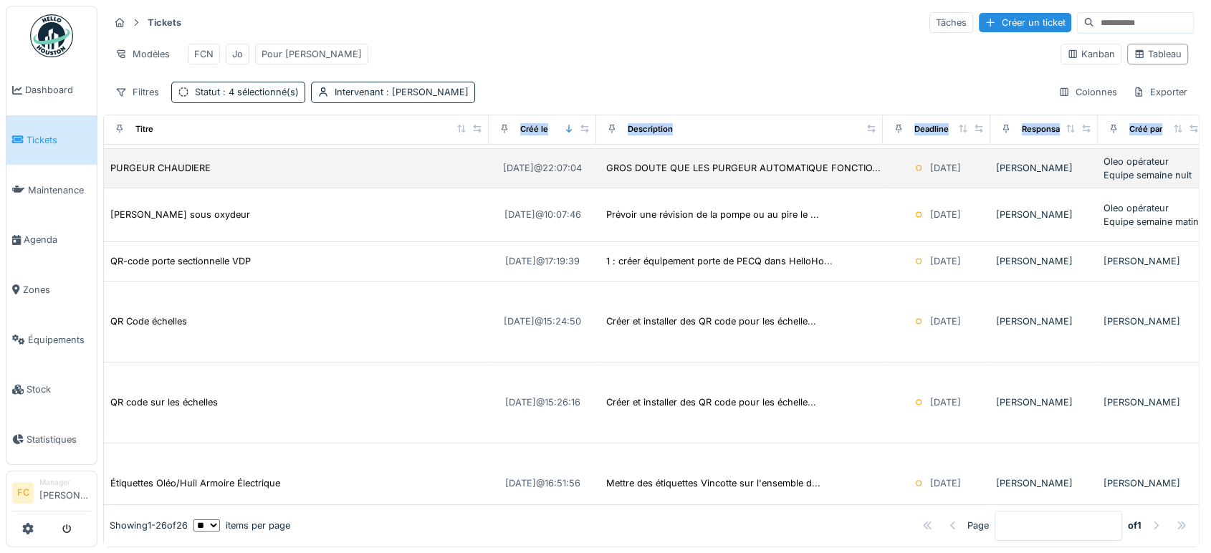
drag, startPoint x: 319, startPoint y: 130, endPoint x: 482, endPoint y: 148, distance: 163.6
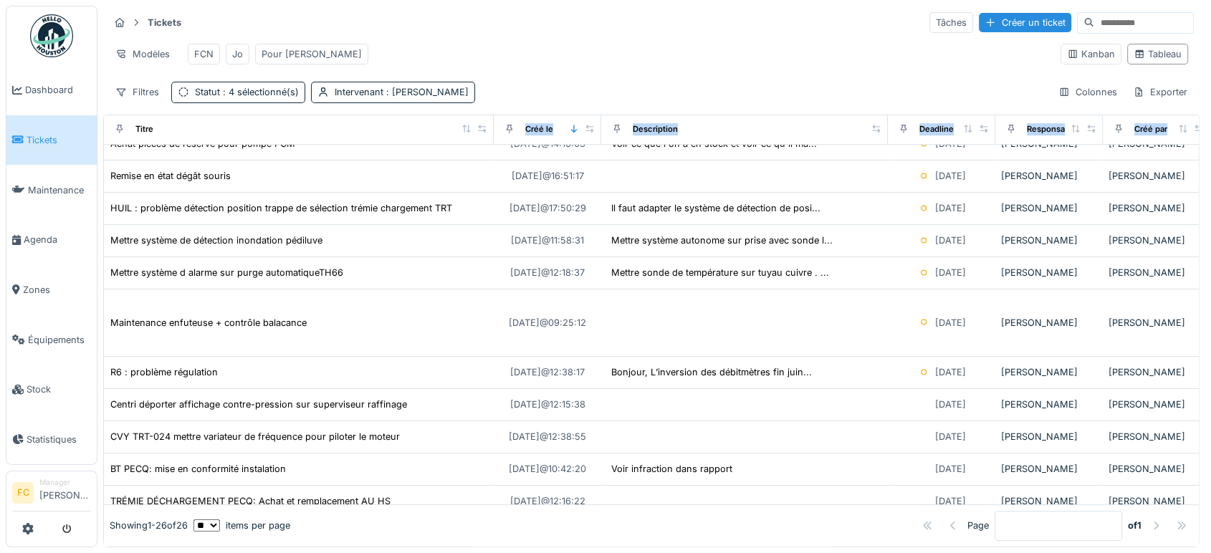
scroll to position [778, 0]
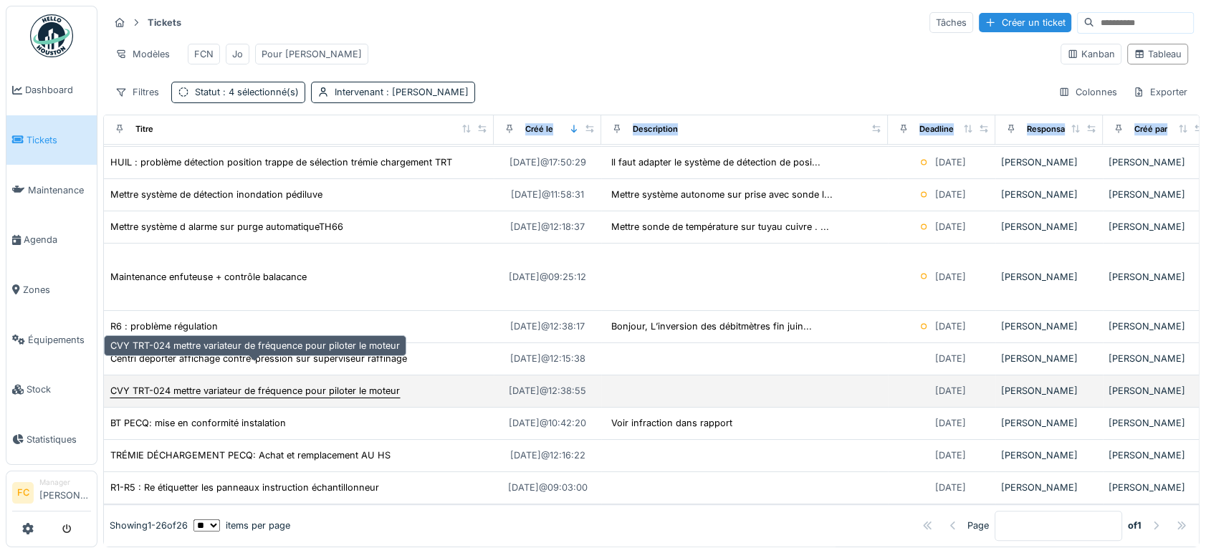
click at [245, 384] on div "CVY TRT-024 mettre variateur de fréquence pour piloter le moteur" at bounding box center [254, 391] width 289 height 14
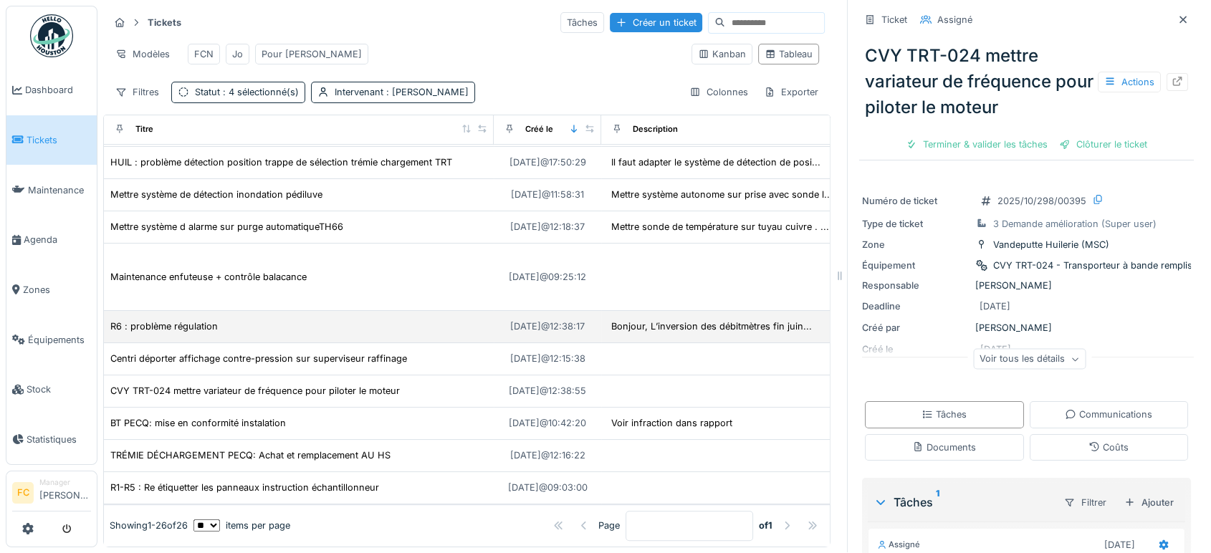
click at [454, 319] on div "R6 : problème régulation" at bounding box center [299, 326] width 378 height 15
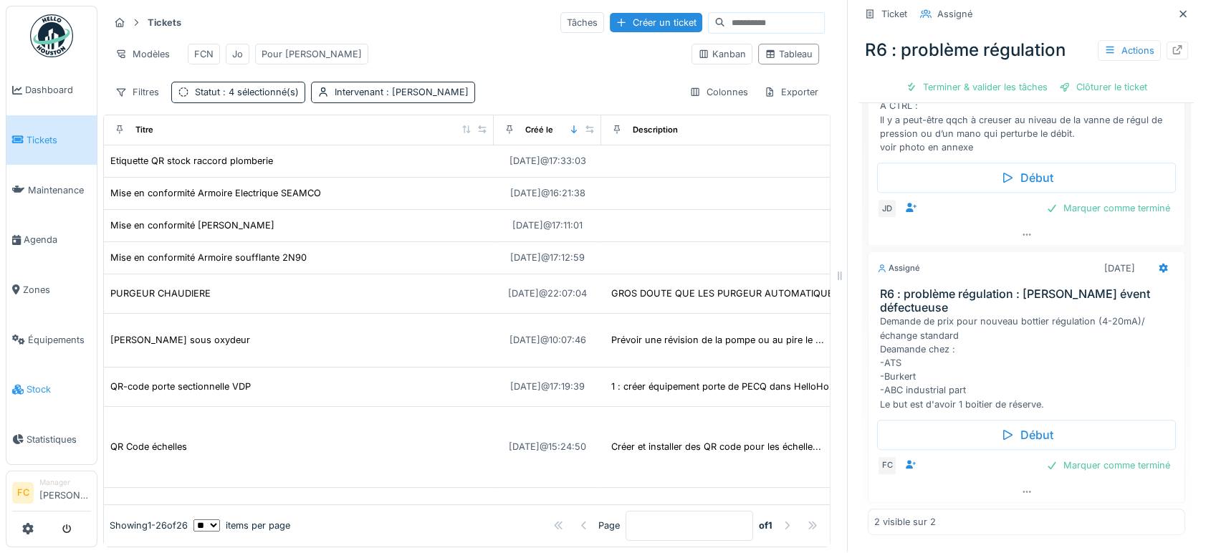
click at [37, 365] on link "Stock" at bounding box center [51, 390] width 90 height 50
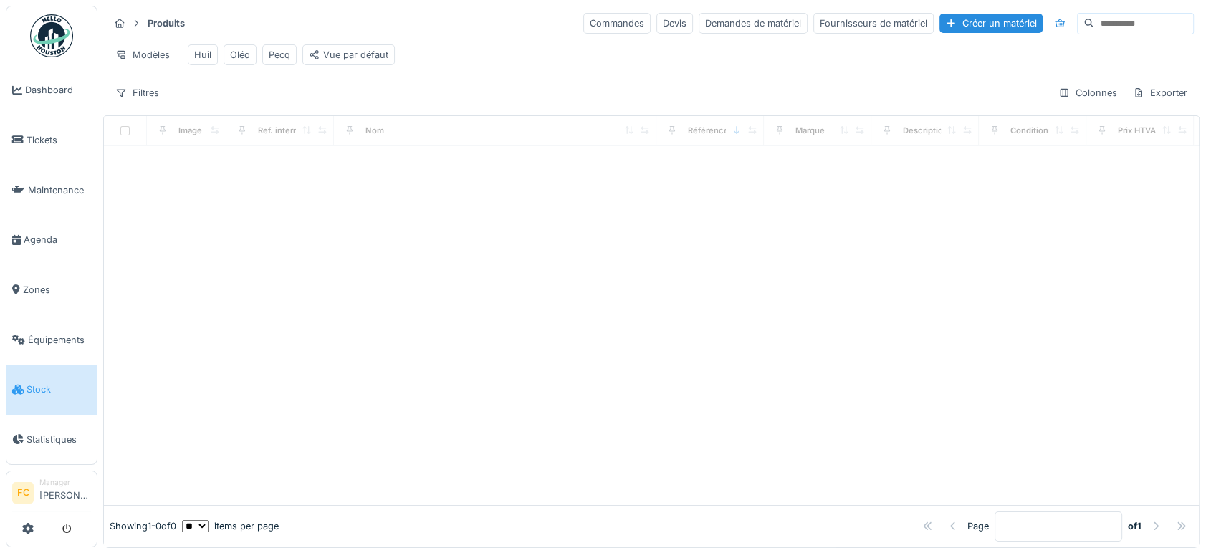
click at [1094, 25] on input at bounding box center [1143, 24] width 99 height 20
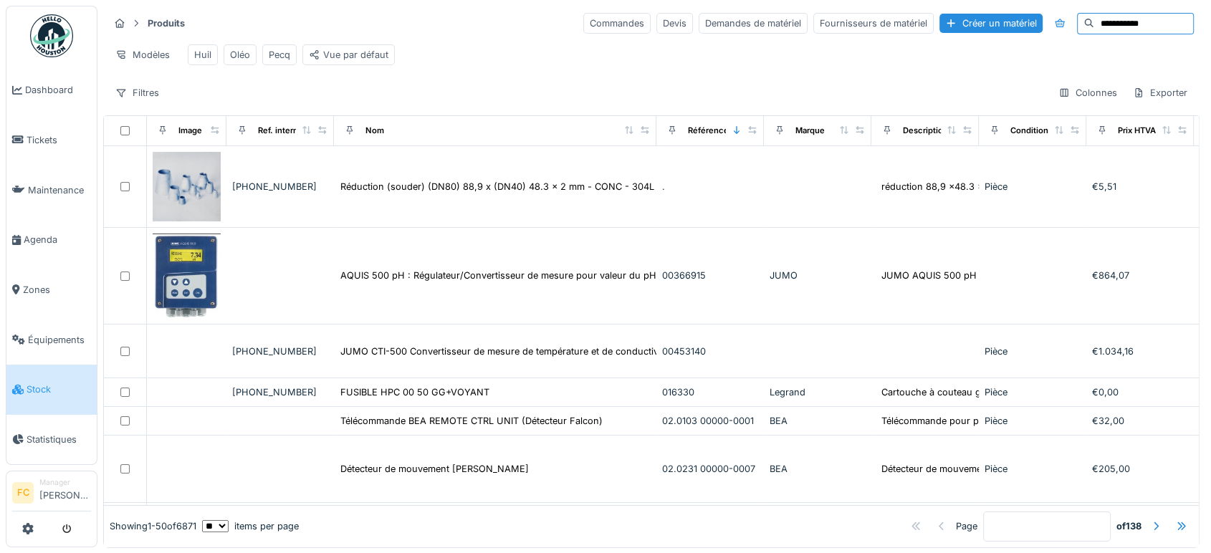
type input "**********"
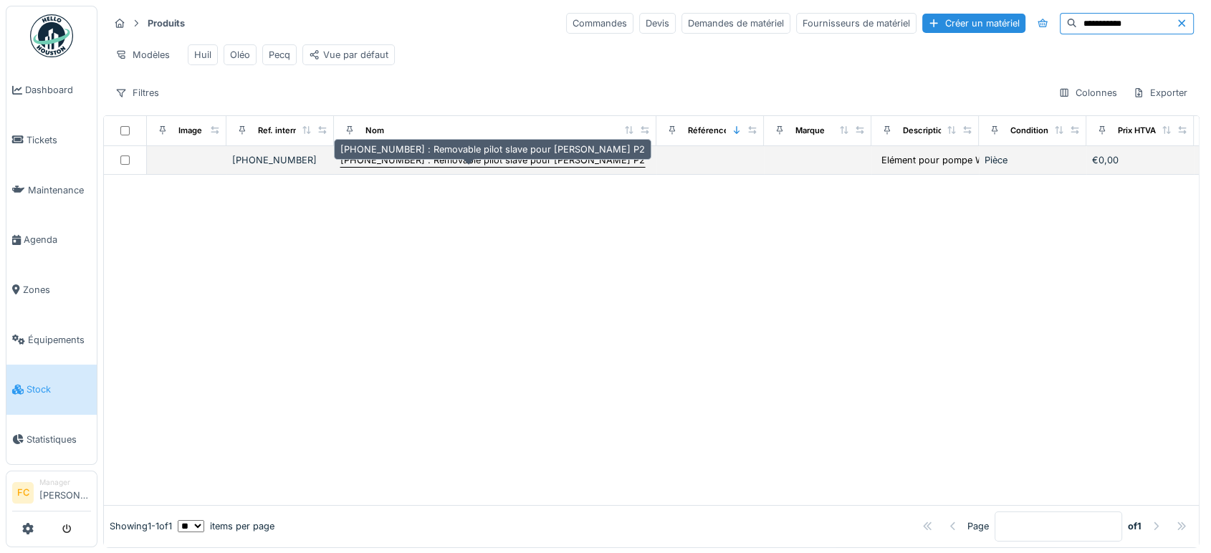
click at [466, 165] on div "[PHONE_NUMBER] : Removable pilot slave pour [PERSON_NAME] P2" at bounding box center [492, 160] width 305 height 14
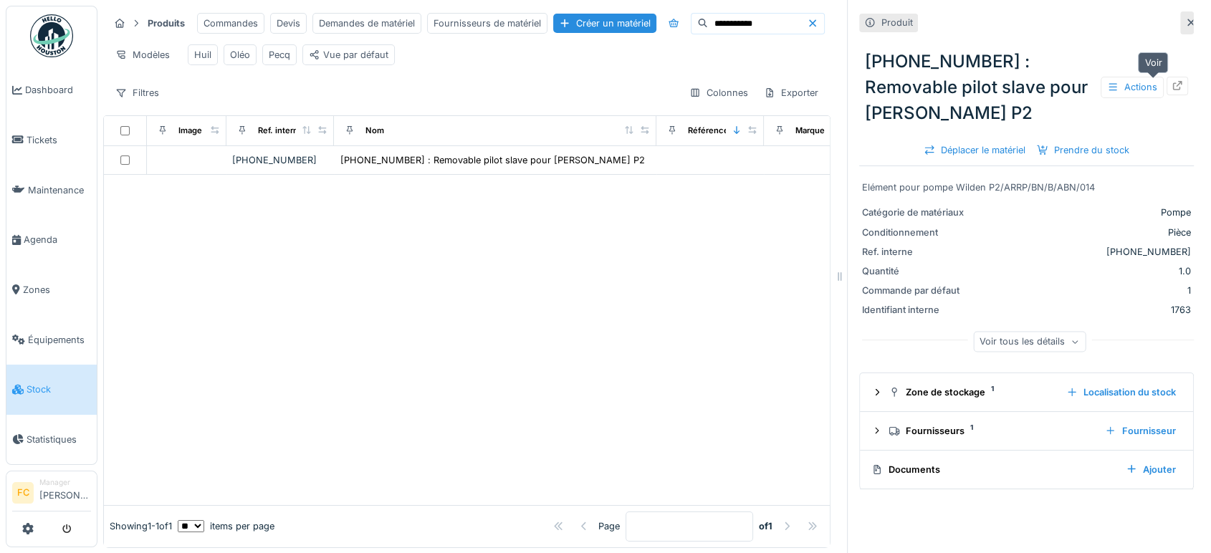
click at [1172, 82] on icon at bounding box center [1177, 85] width 11 height 9
click at [76, 115] on link "Tickets" at bounding box center [51, 140] width 90 height 50
click at [37, 136] on span "Tickets" at bounding box center [59, 140] width 64 height 14
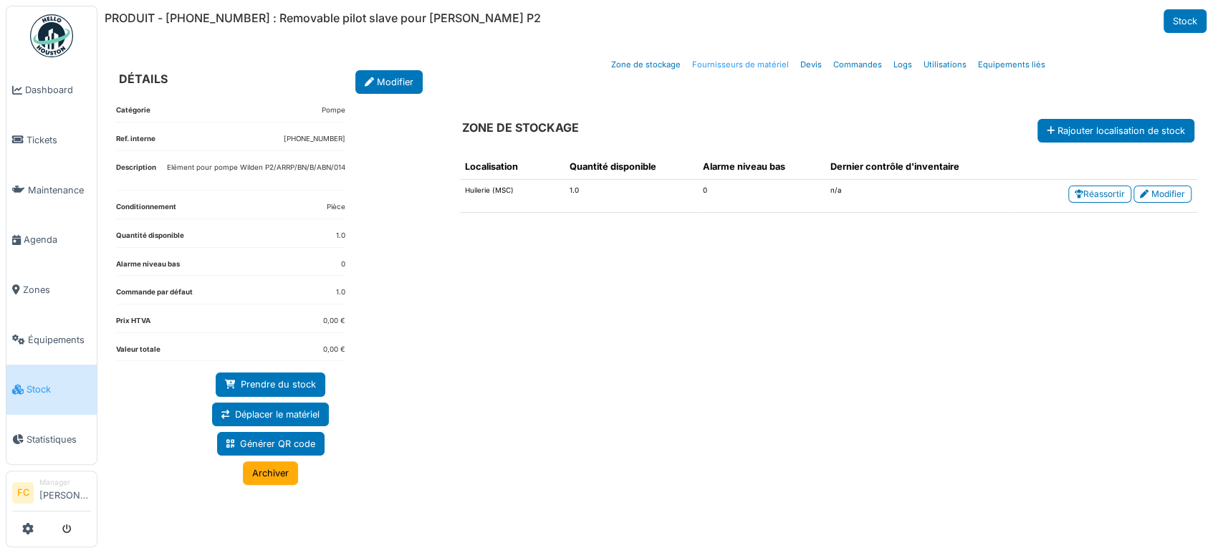
click at [742, 59] on link "Fournisseurs de matériel" at bounding box center [740, 65] width 108 height 34
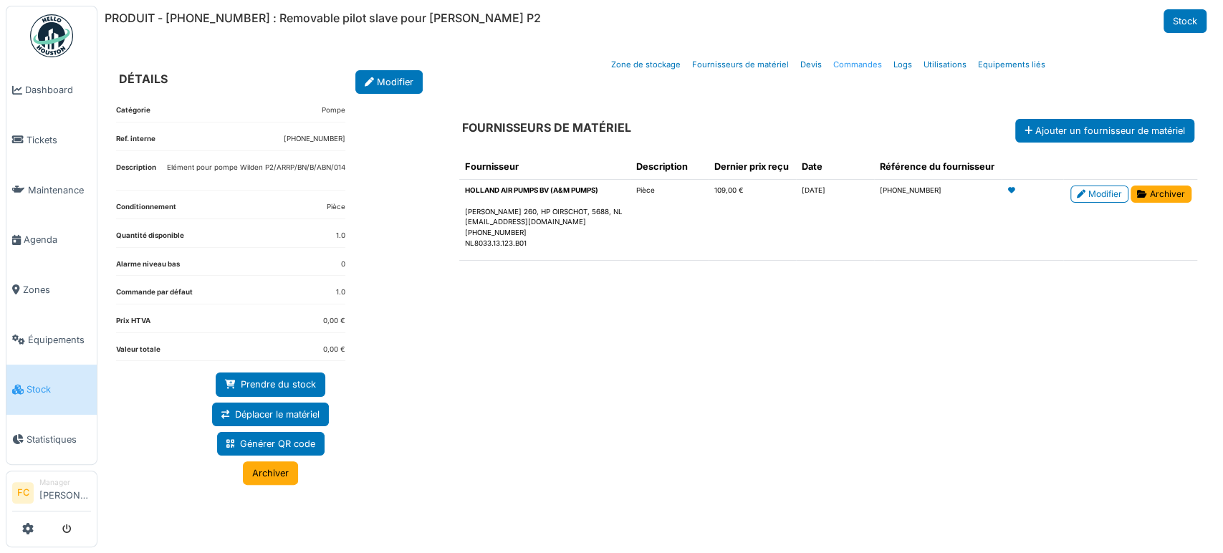
click at [856, 72] on link "Commandes" at bounding box center [858, 65] width 60 height 34
select select "***"
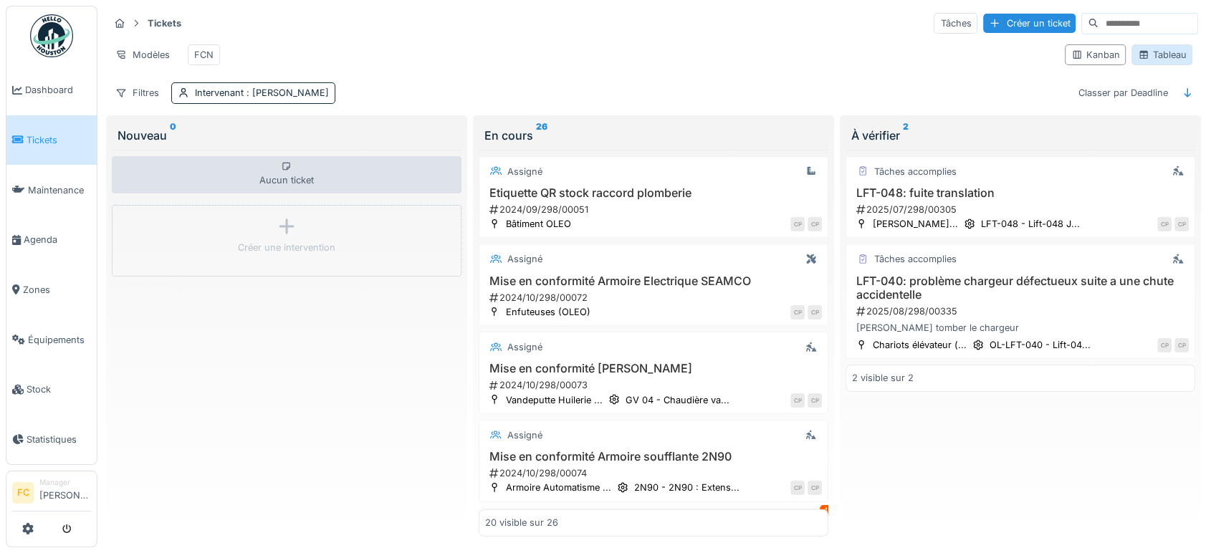
click at [1158, 59] on div "Tableau" at bounding box center [1162, 55] width 48 height 14
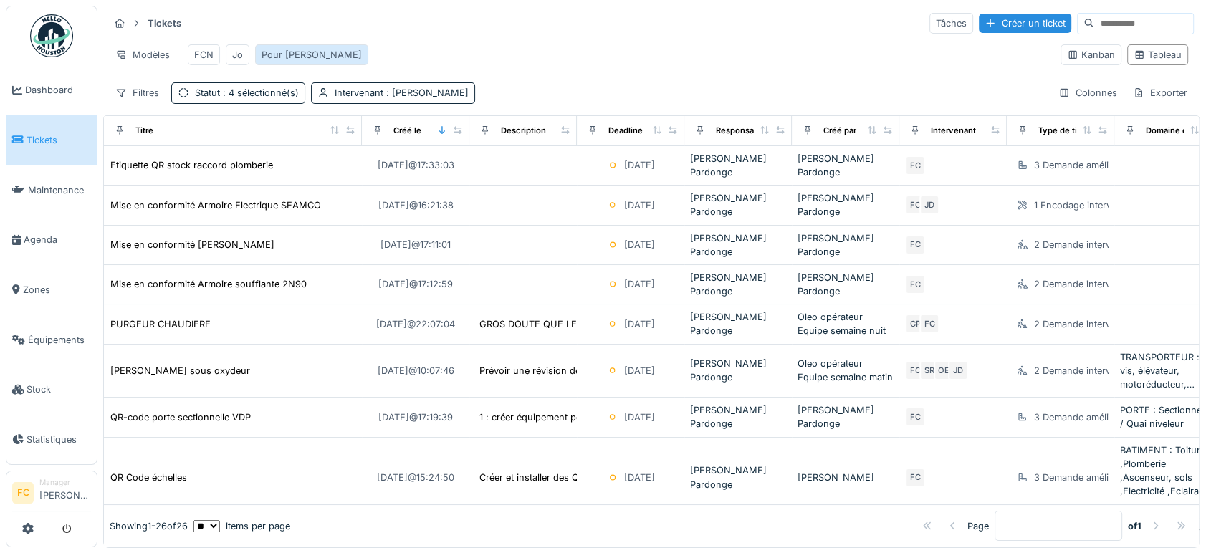
click at [274, 52] on div "Pour Cédric" at bounding box center [312, 55] width 100 height 14
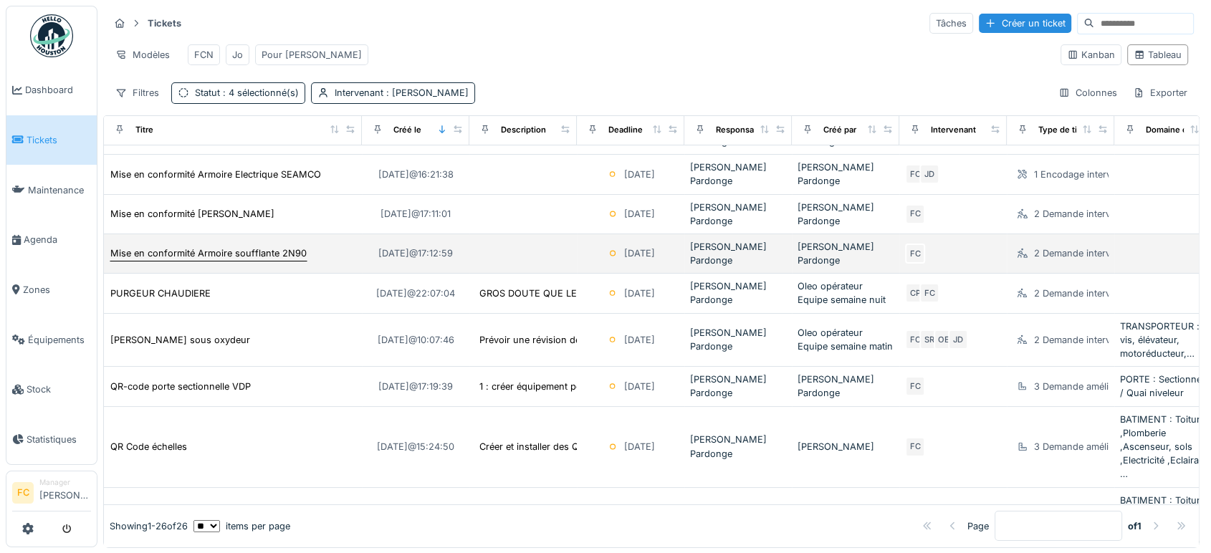
scroll to position [32, 0]
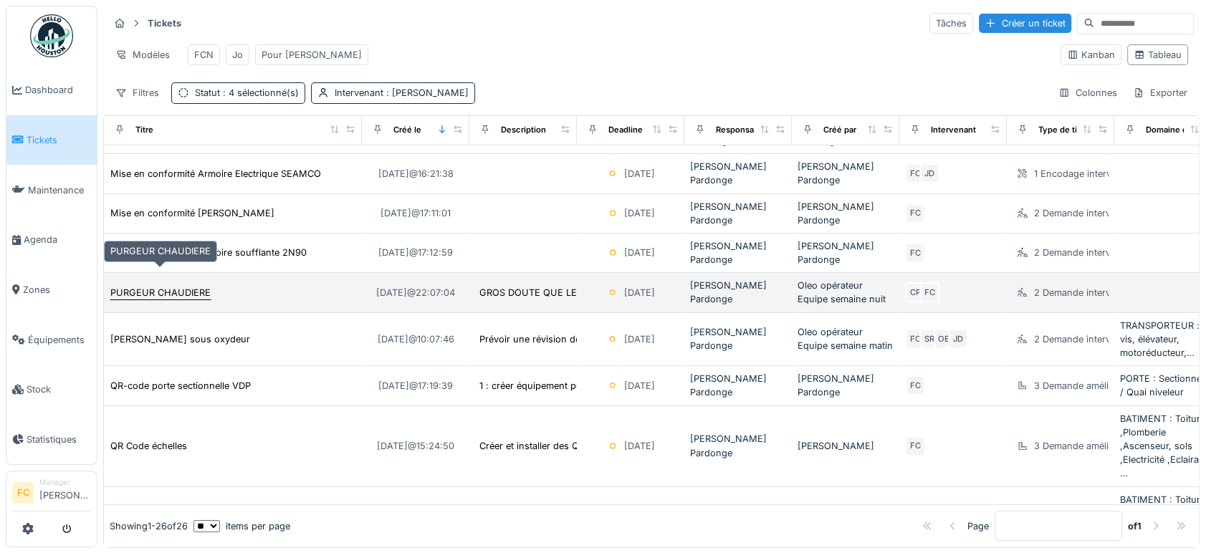
click at [188, 286] on div "PURGEUR CHAUDIERE" at bounding box center [160, 293] width 100 height 14
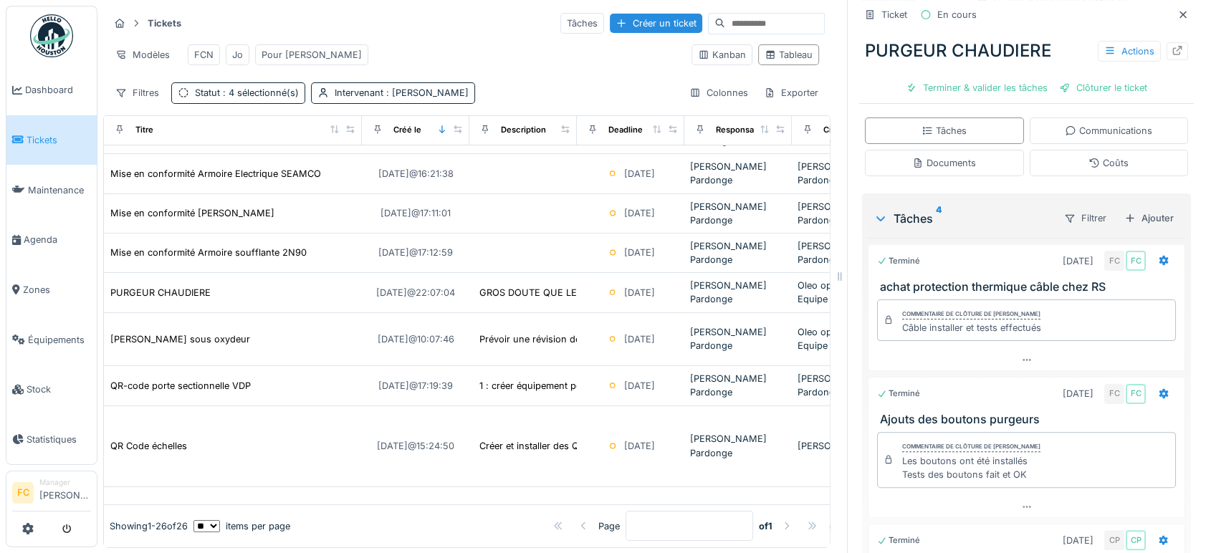
scroll to position [11, 0]
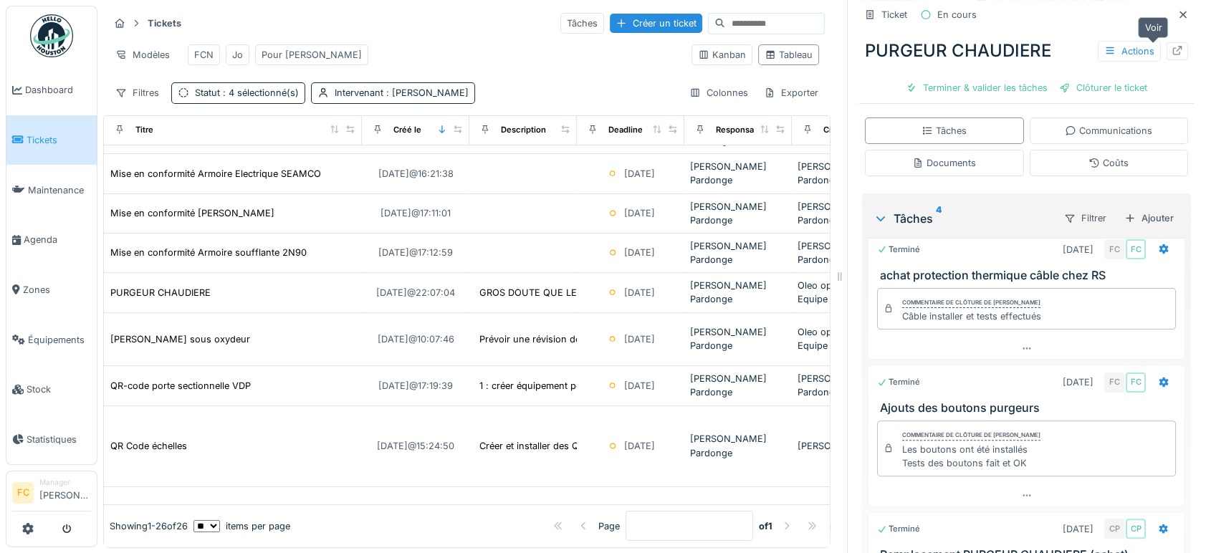
click at [1172, 44] on div at bounding box center [1177, 51] width 11 height 14
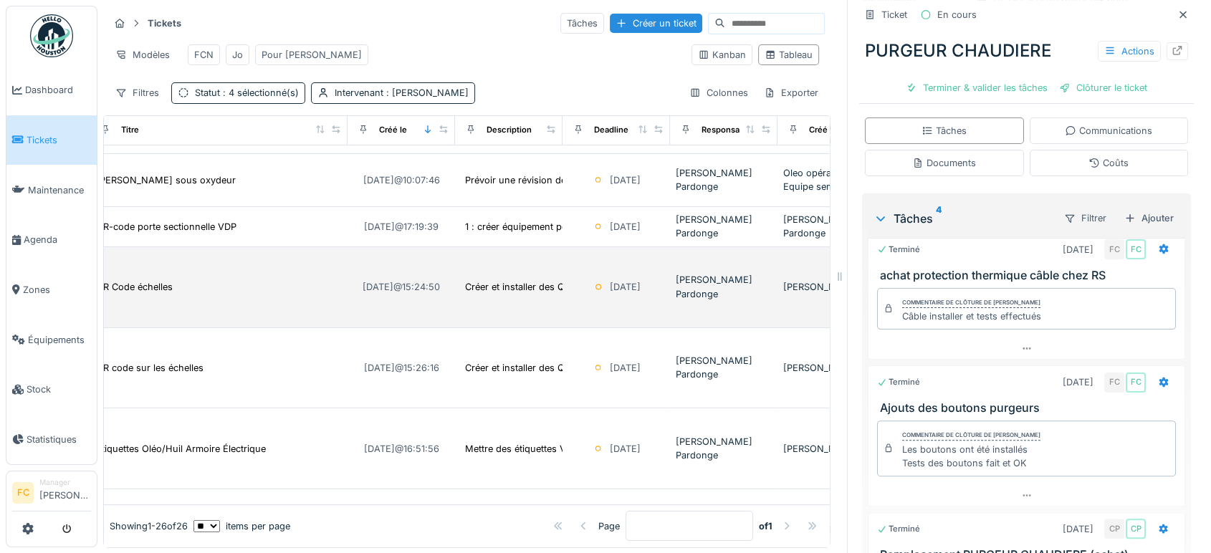
scroll to position [191, 0]
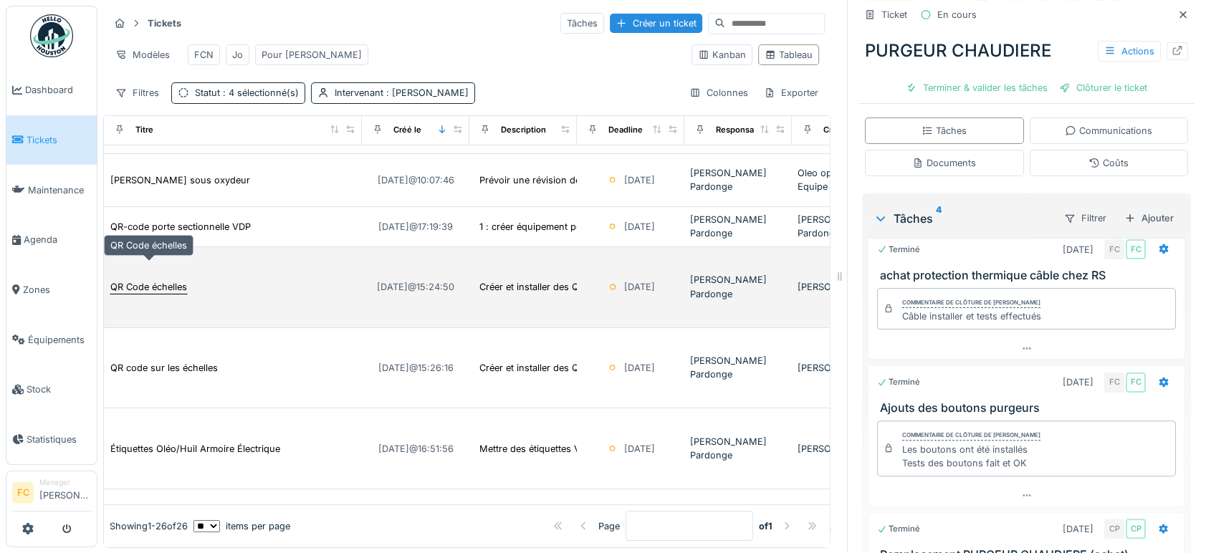
click at [142, 280] on div "QR Code échelles" at bounding box center [148, 287] width 77 height 14
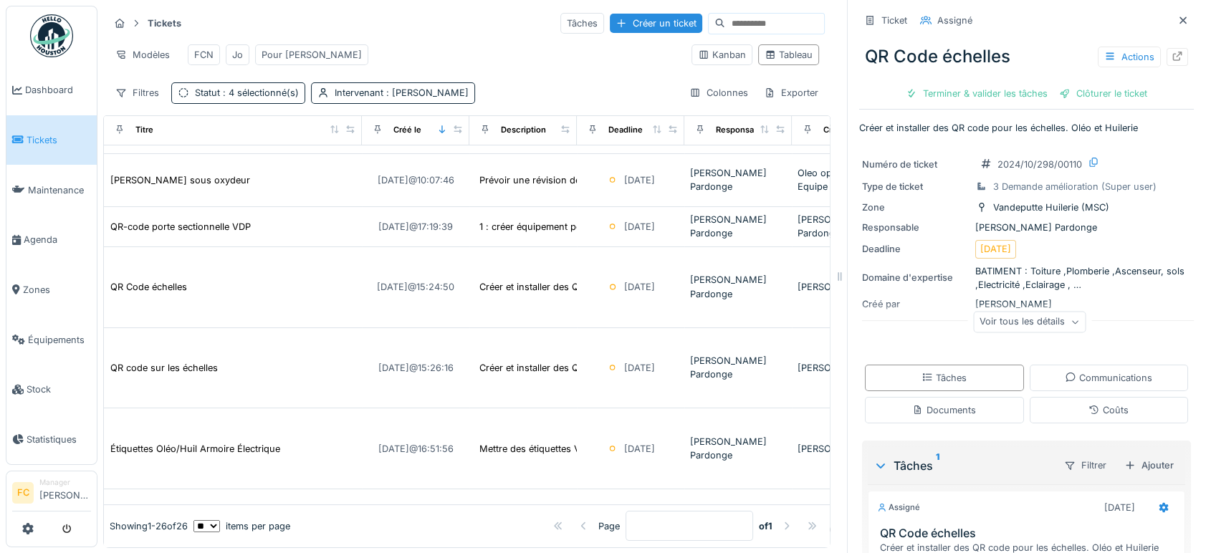
scroll to position [143, 0]
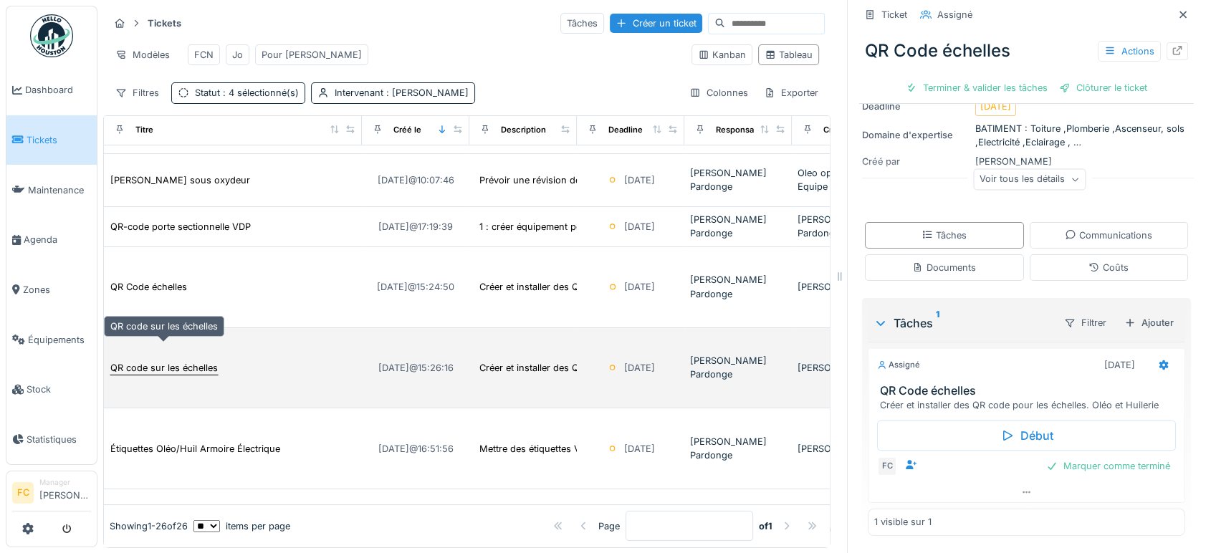
click at [129, 361] on div "QR code sur les échelles" at bounding box center [163, 368] width 107 height 14
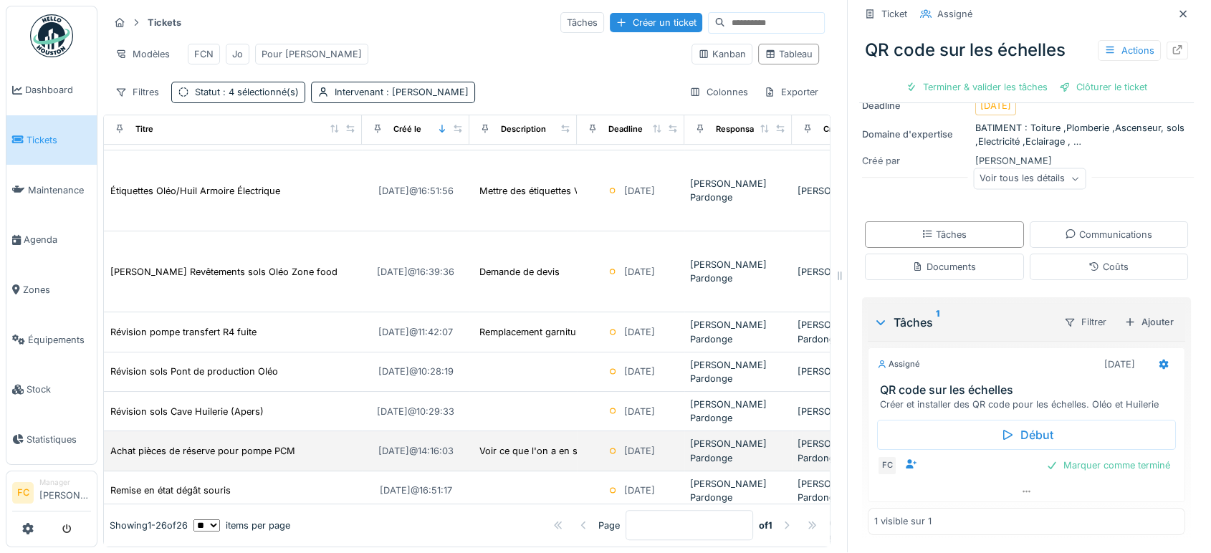
scroll to position [451, 0]
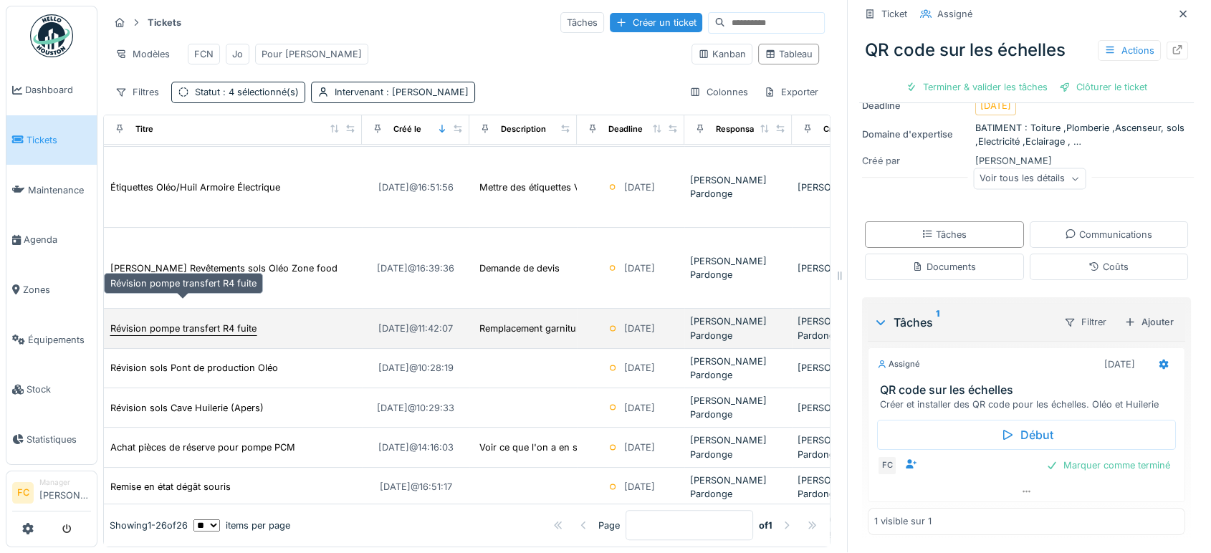
click at [183, 321] on div "Révision pompe transfert R4 fuite" at bounding box center [184, 328] width 148 height 15
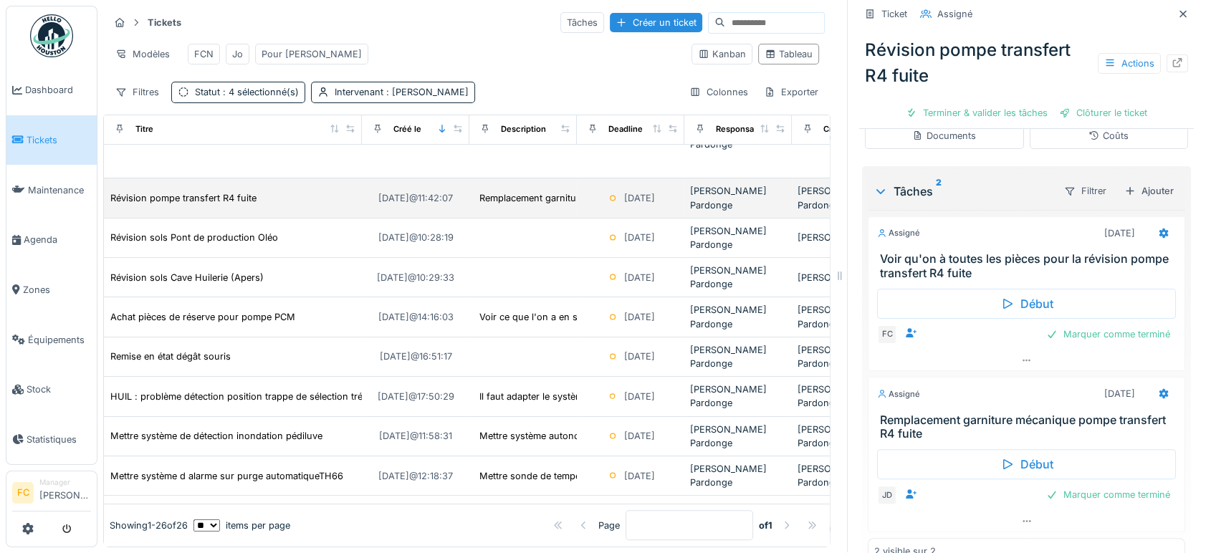
scroll to position [590, 0]
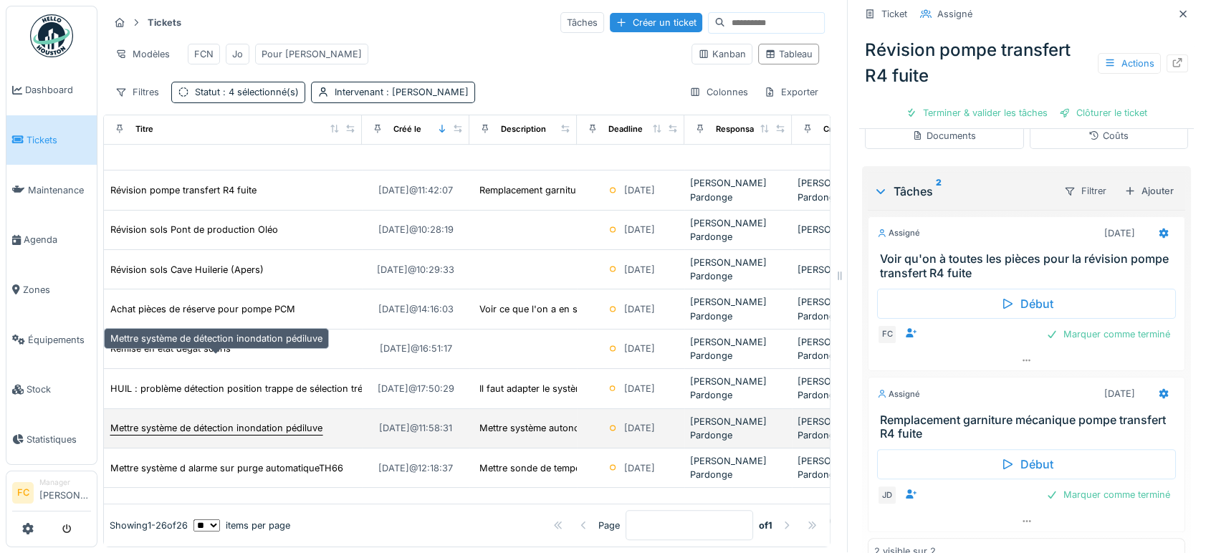
click at [265, 421] on div "Mettre système de détection inondation pédiluve" at bounding box center [216, 428] width 212 height 14
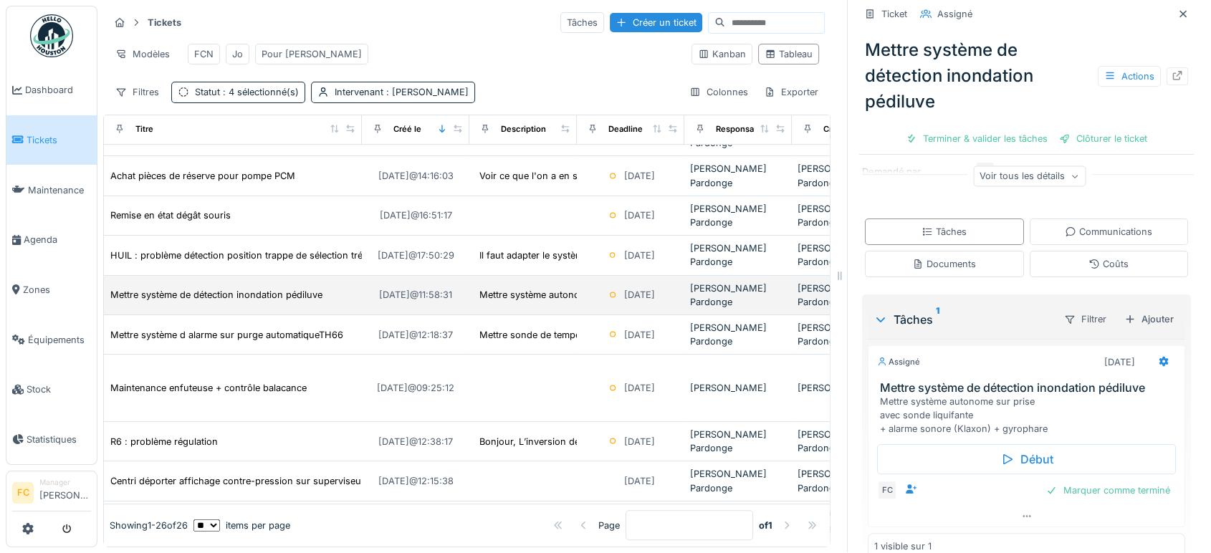
scroll to position [778, 0]
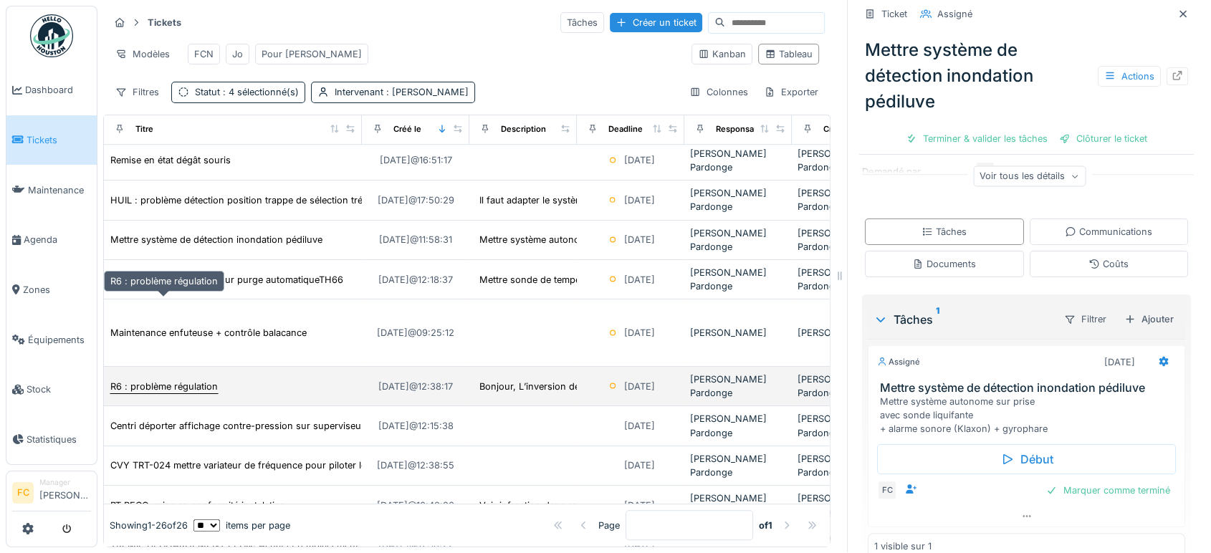
click at [169, 379] on div "R6 : problème régulation" at bounding box center [164, 386] width 109 height 15
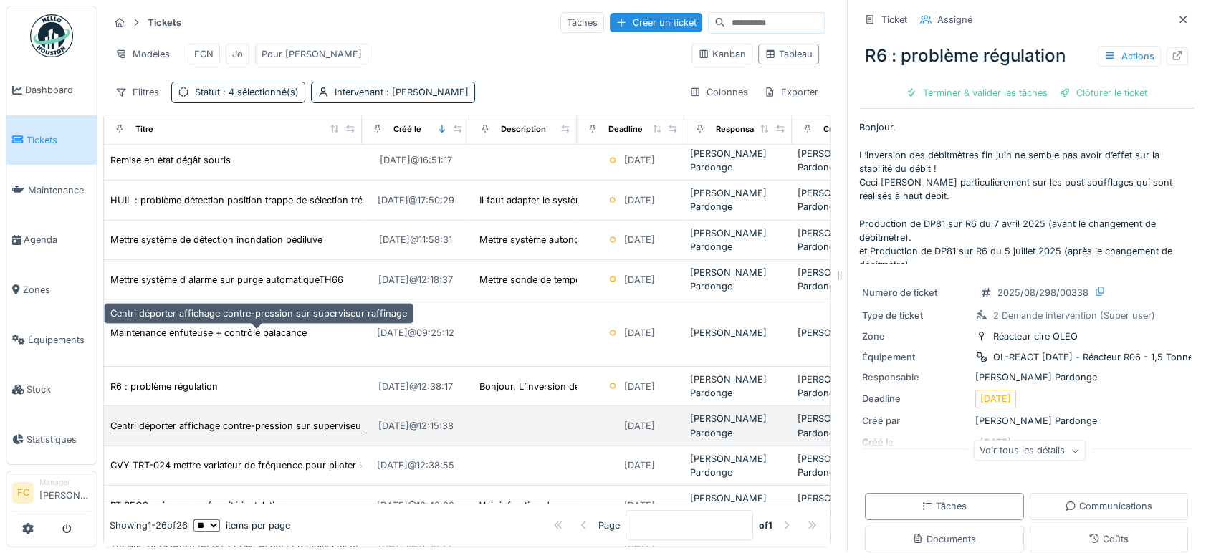
click at [188, 419] on div "Centri déporter affichage contre-pression sur superviseur raffinage" at bounding box center [258, 426] width 297 height 14
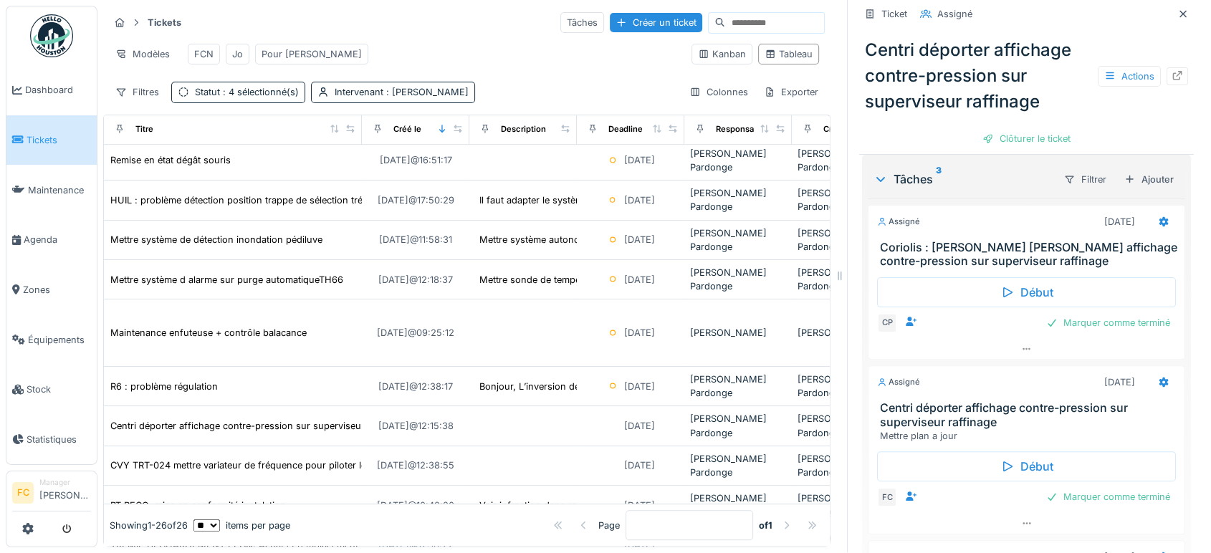
scroll to position [332, 0]
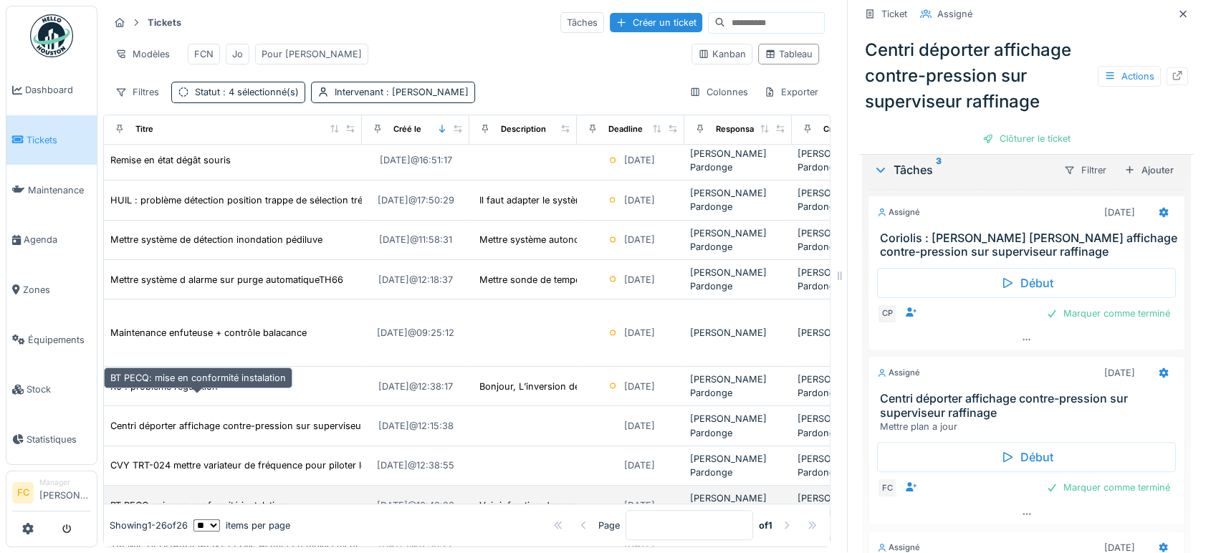
click at [231, 499] on div "BT PECQ: mise en conformité instalation" at bounding box center [198, 506] width 176 height 14
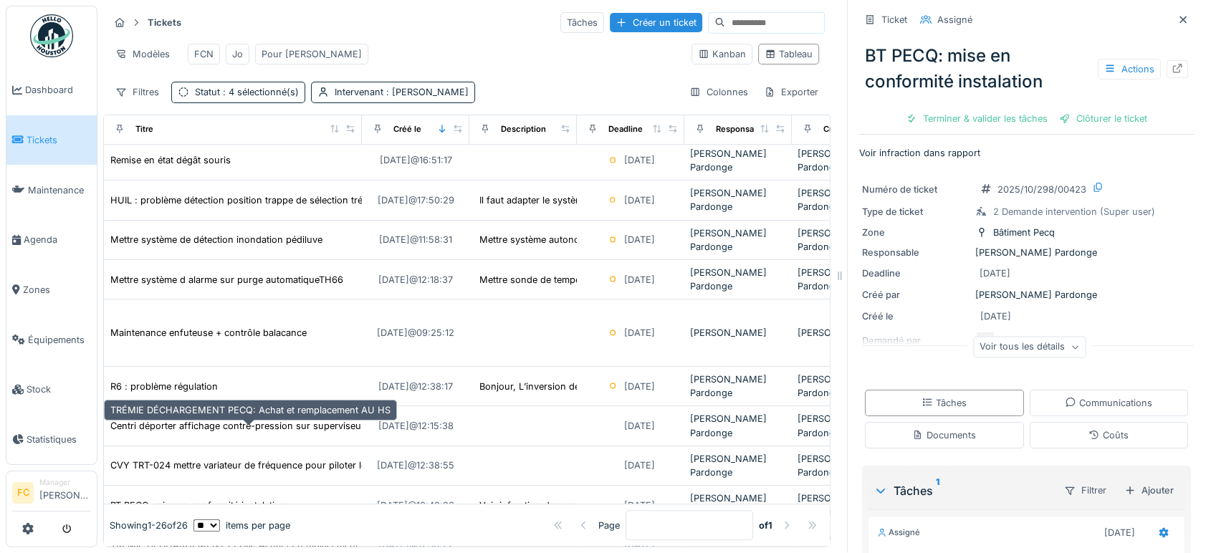
click at [234, 538] on div "TRÉMIE DÉCHARGEMENT PECQ: Achat et remplacement AU HS" at bounding box center [250, 545] width 280 height 14
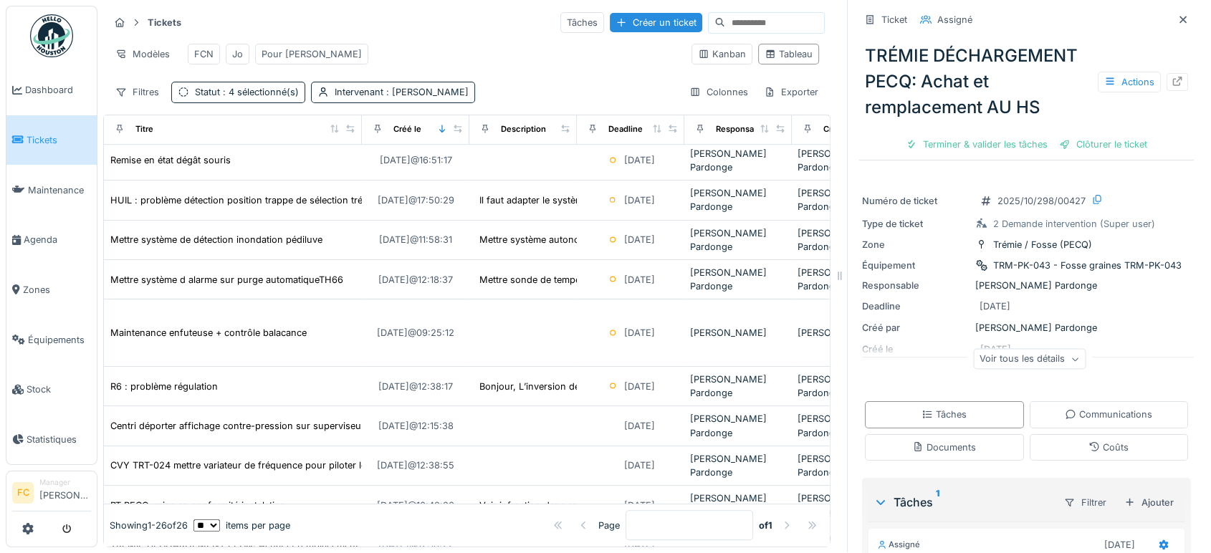
click at [1024, 338] on div "Voir tous les détails" at bounding box center [1029, 361] width 335 height 46
click at [998, 349] on div "Voir tous les détails" at bounding box center [1029, 359] width 112 height 21
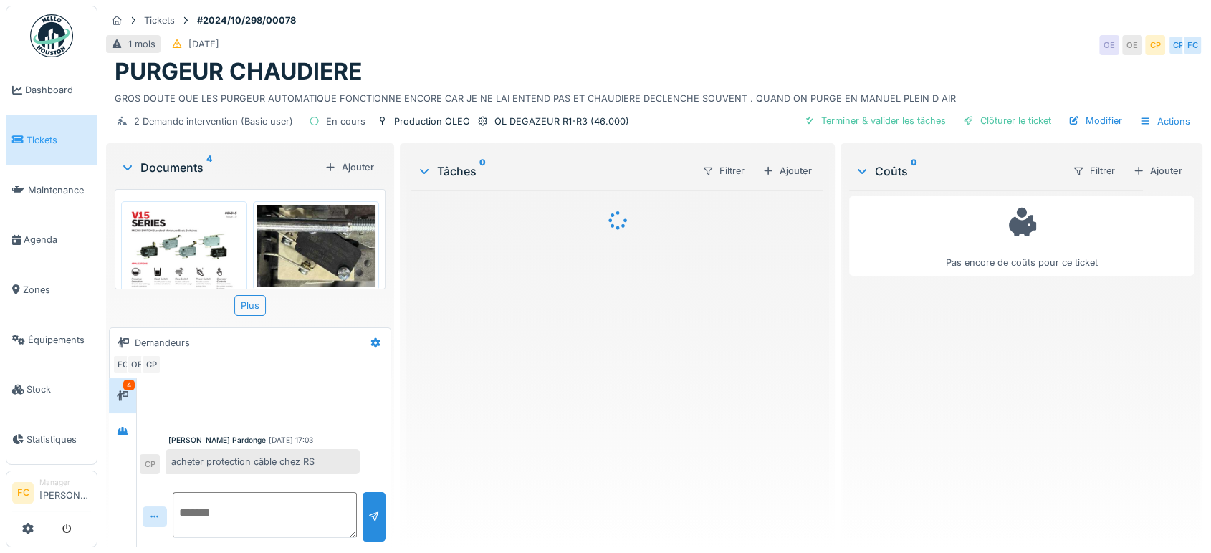
scroll to position [297, 0]
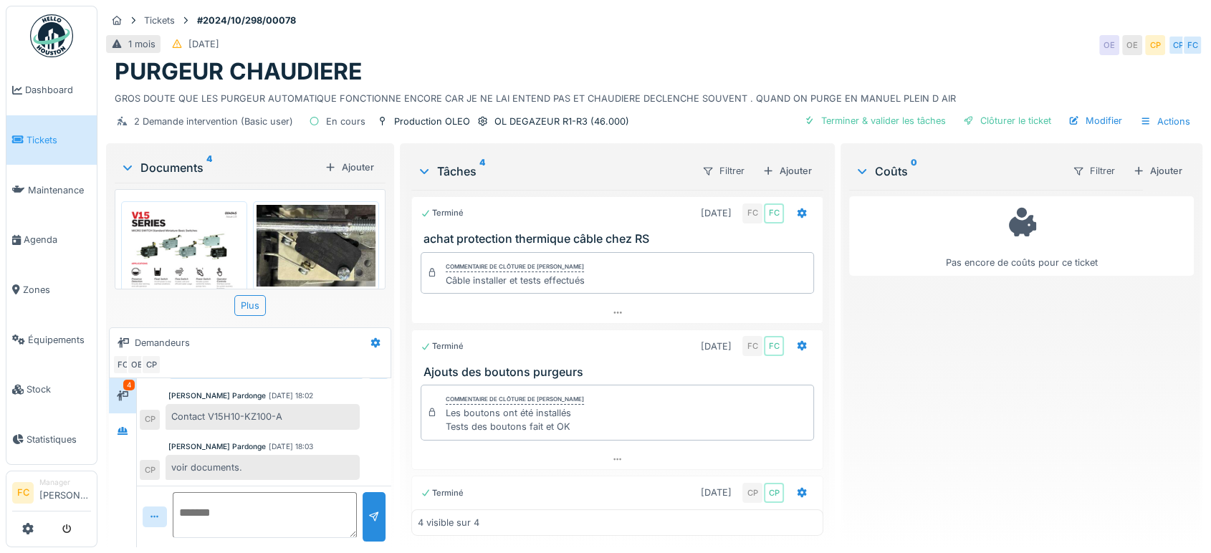
click at [193, 258] on img at bounding box center [184, 282] width 119 height 154
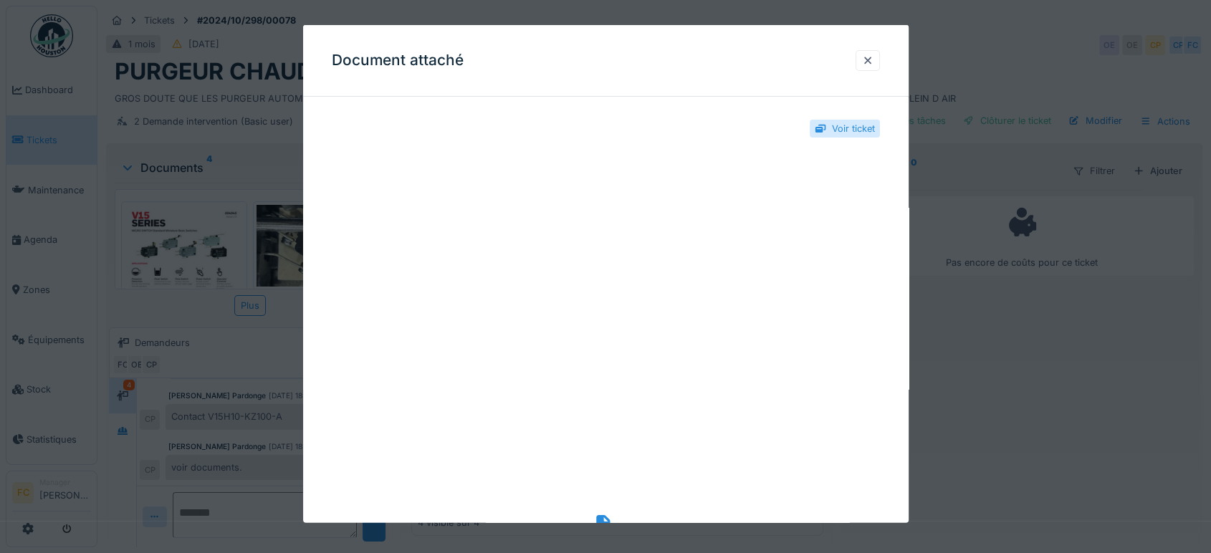
click at [877, 73] on div "Document attaché" at bounding box center [605, 61] width 605 height 72
click at [873, 62] on div at bounding box center [867, 61] width 11 height 14
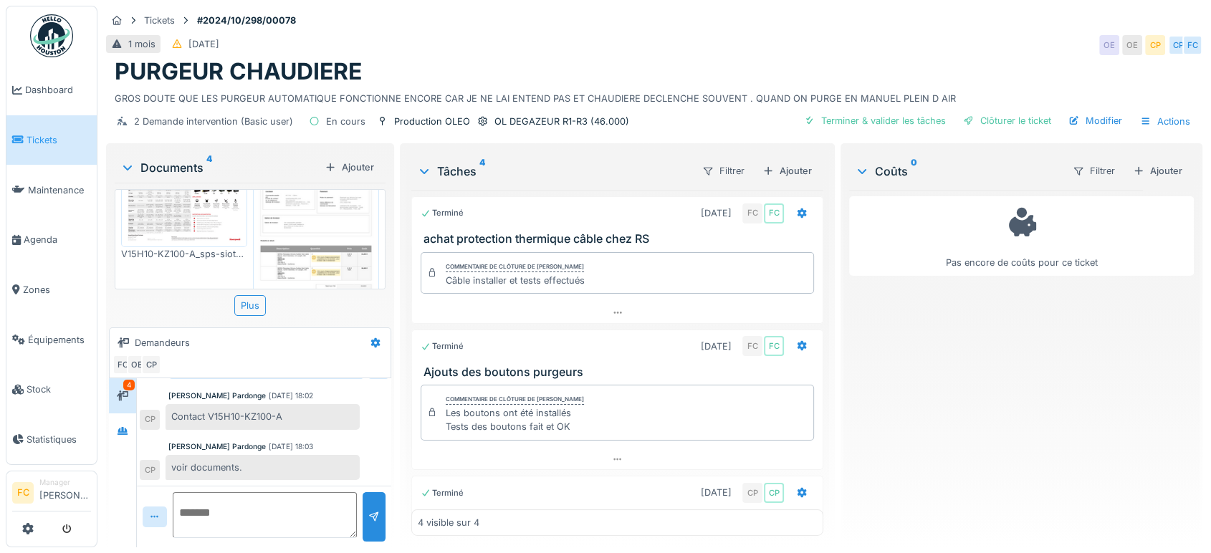
scroll to position [231, 0]
